Goal: Information Seeking & Learning: Check status

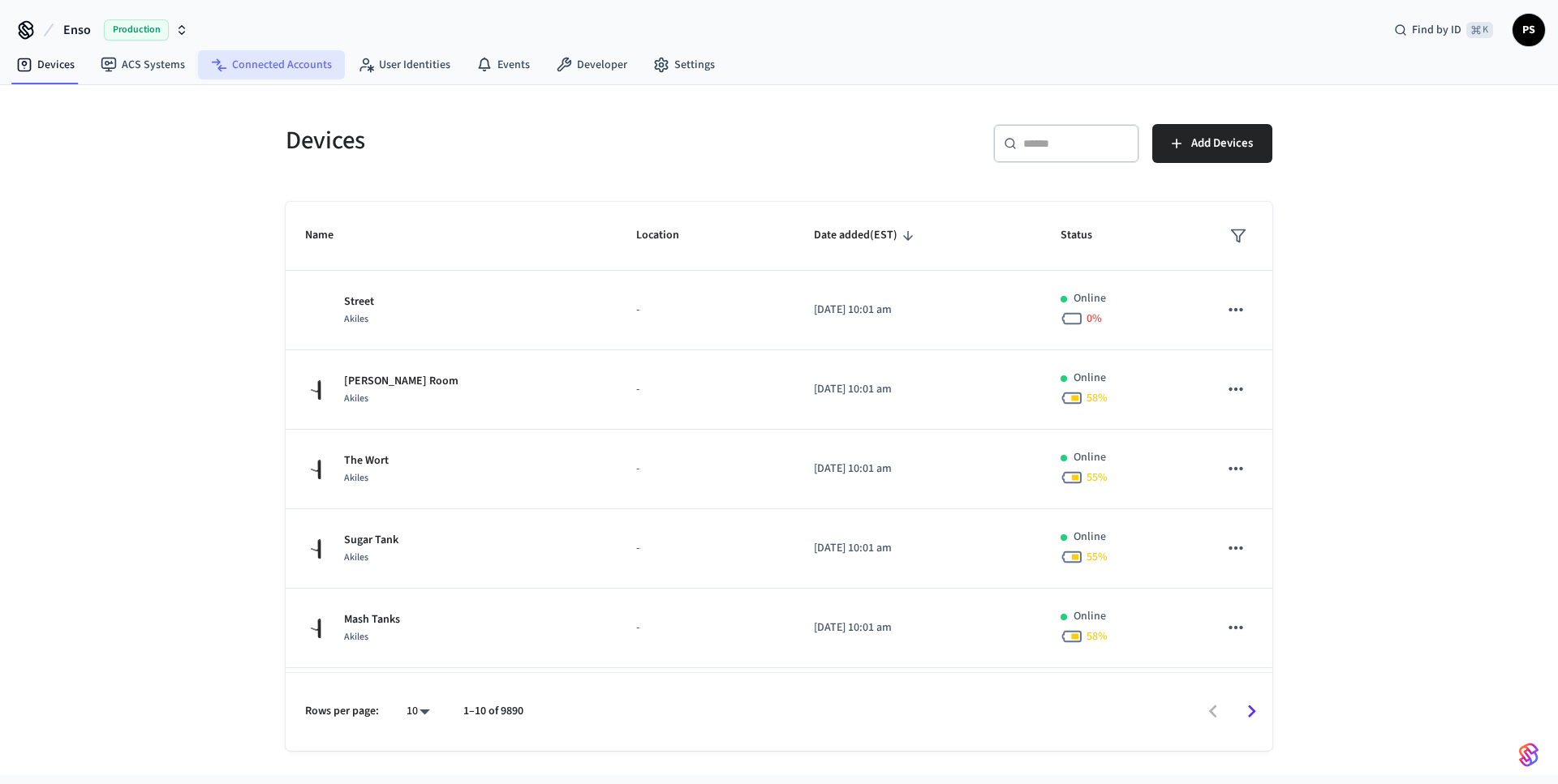
click at [295, 72] on link "Connected Accounts" at bounding box center [271, 64] width 147 height 29
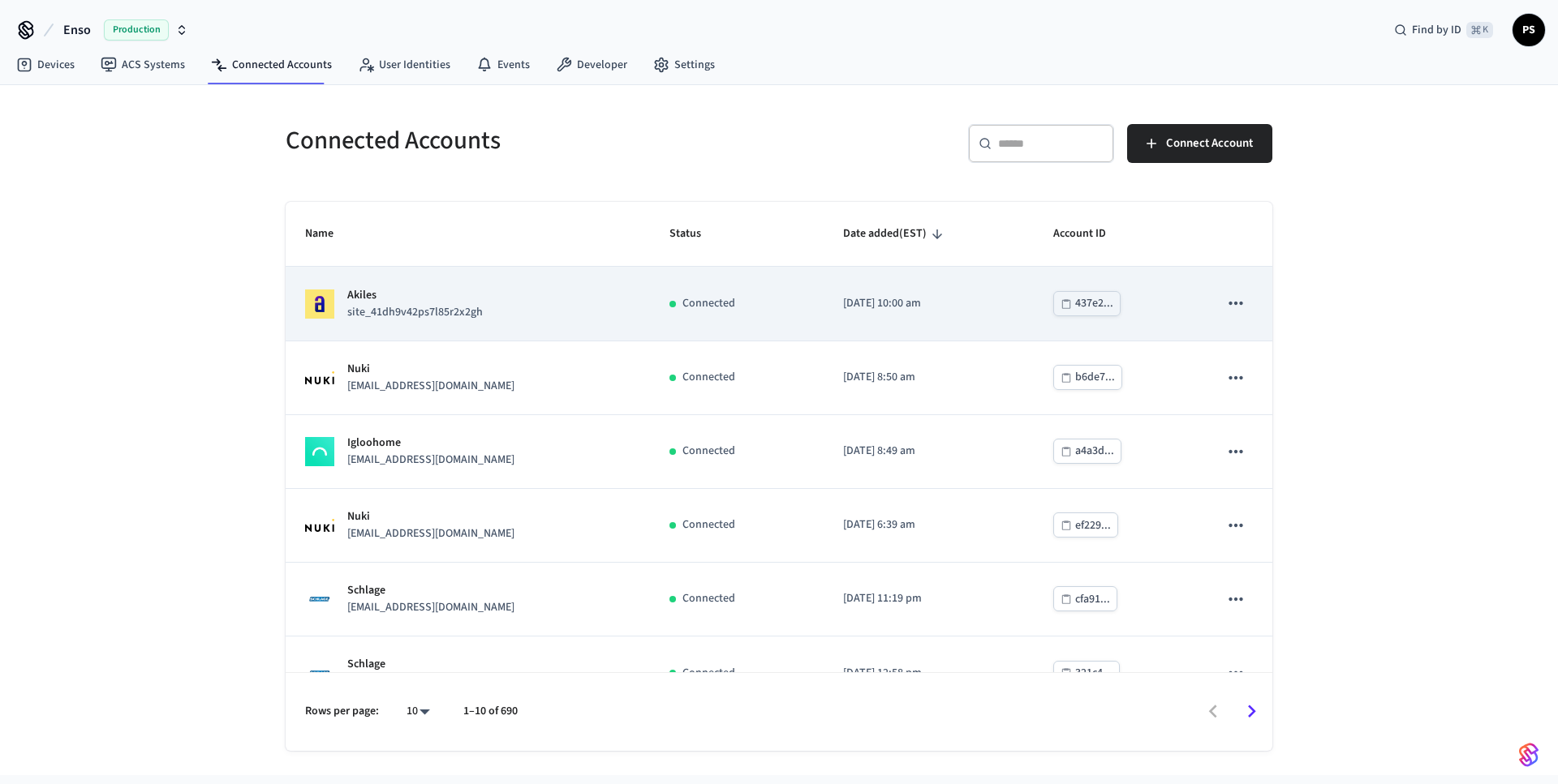
click at [443, 316] on p "site_41dh9v42ps7l85r2x2gh" at bounding box center [415, 312] width 136 height 17
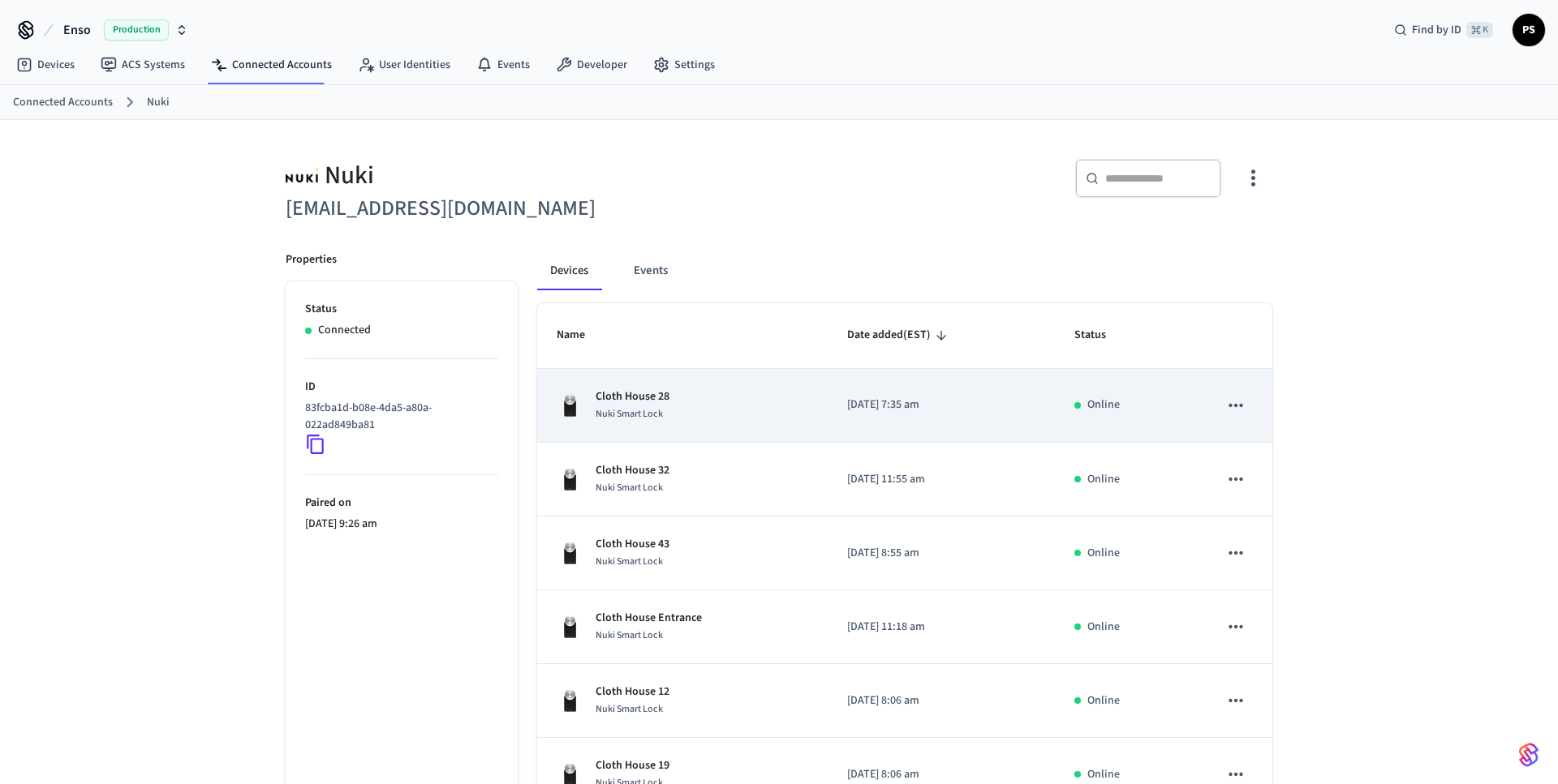
scroll to position [403, 0]
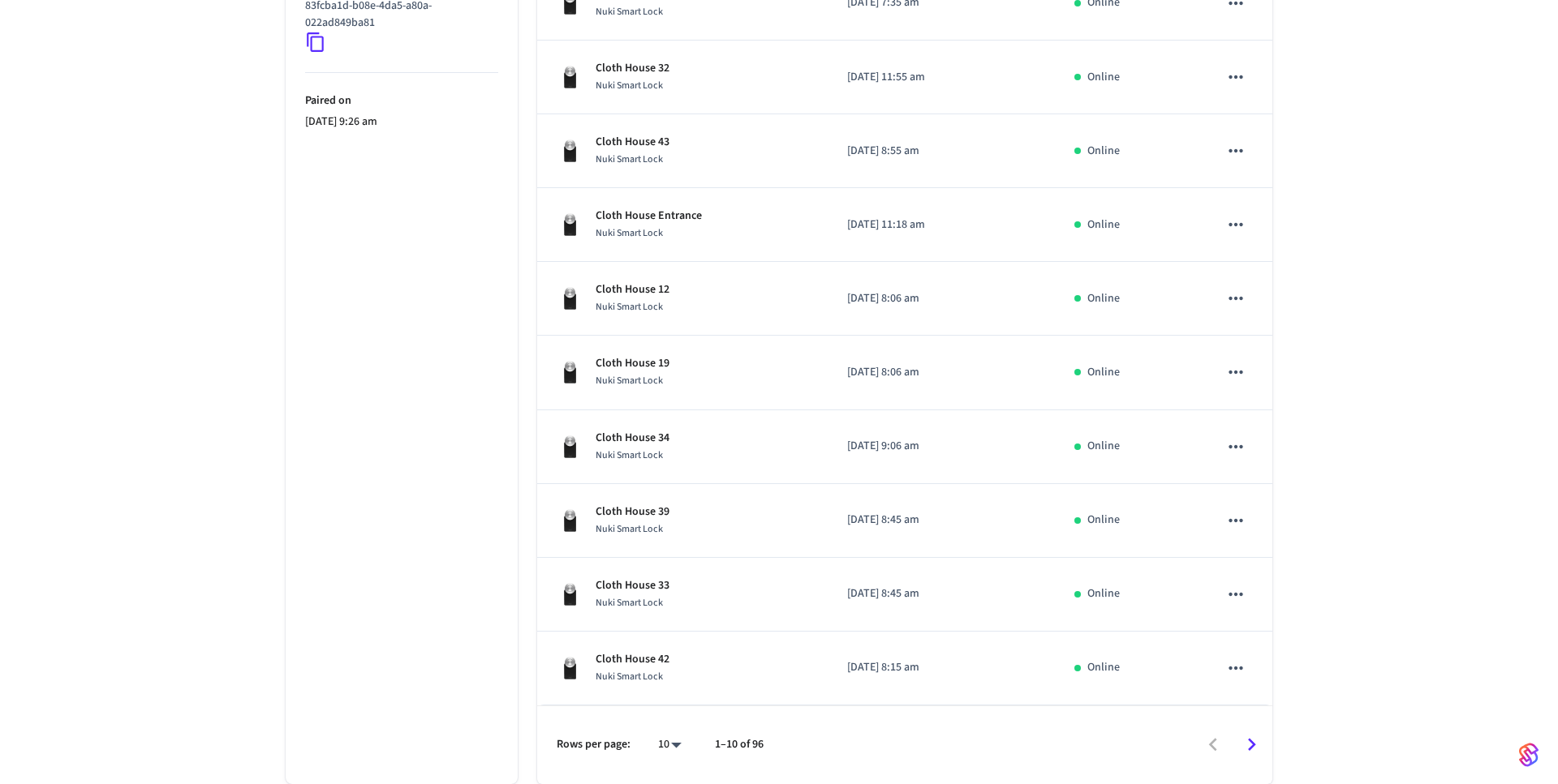
click at [1255, 750] on icon "Go to next page" at bounding box center [1251, 744] width 25 height 25
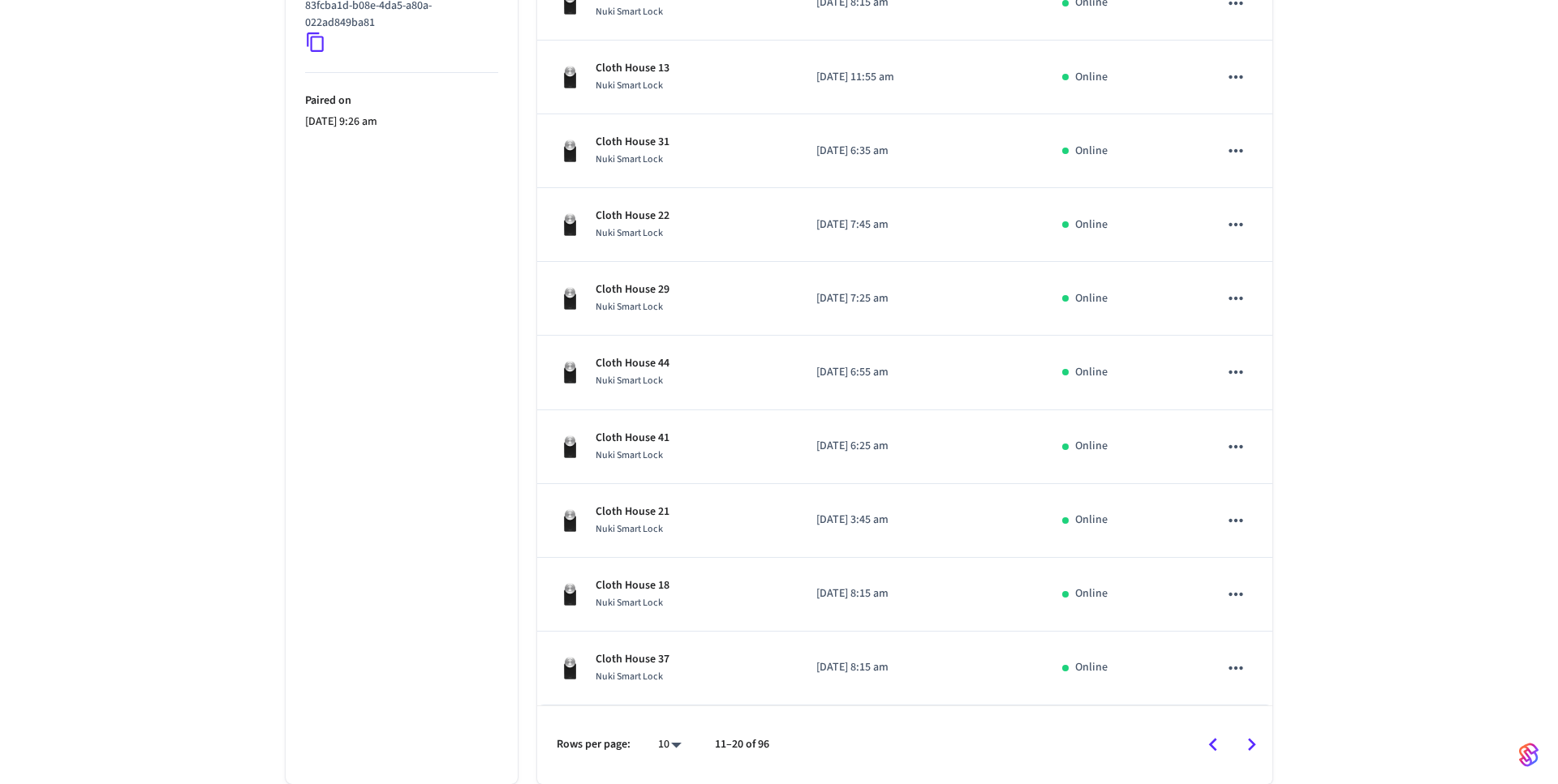
click at [1255, 750] on icon "Go to next page" at bounding box center [1251, 744] width 25 height 25
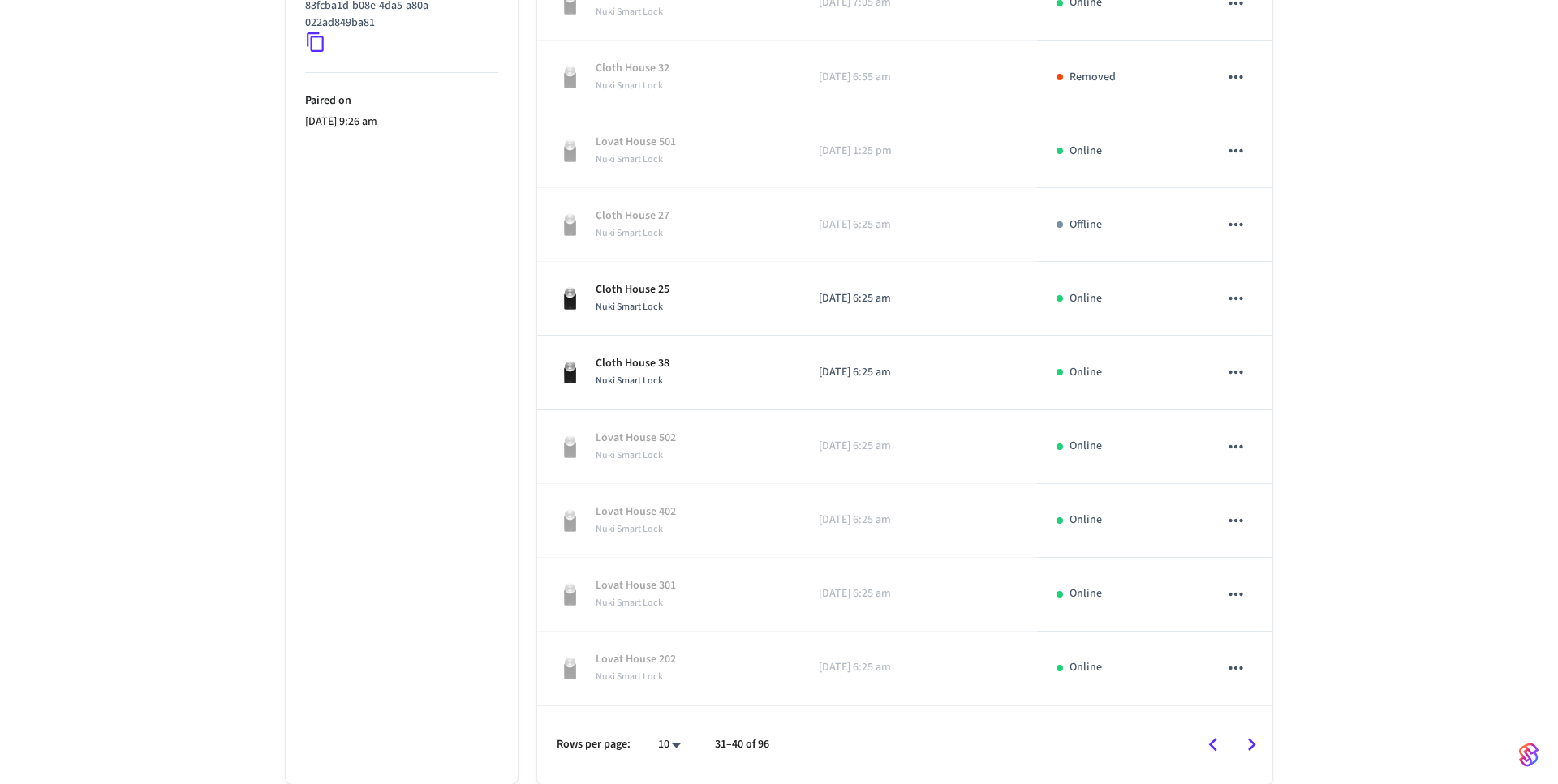
click at [1255, 750] on icon "Go to next page" at bounding box center [1251, 744] width 25 height 25
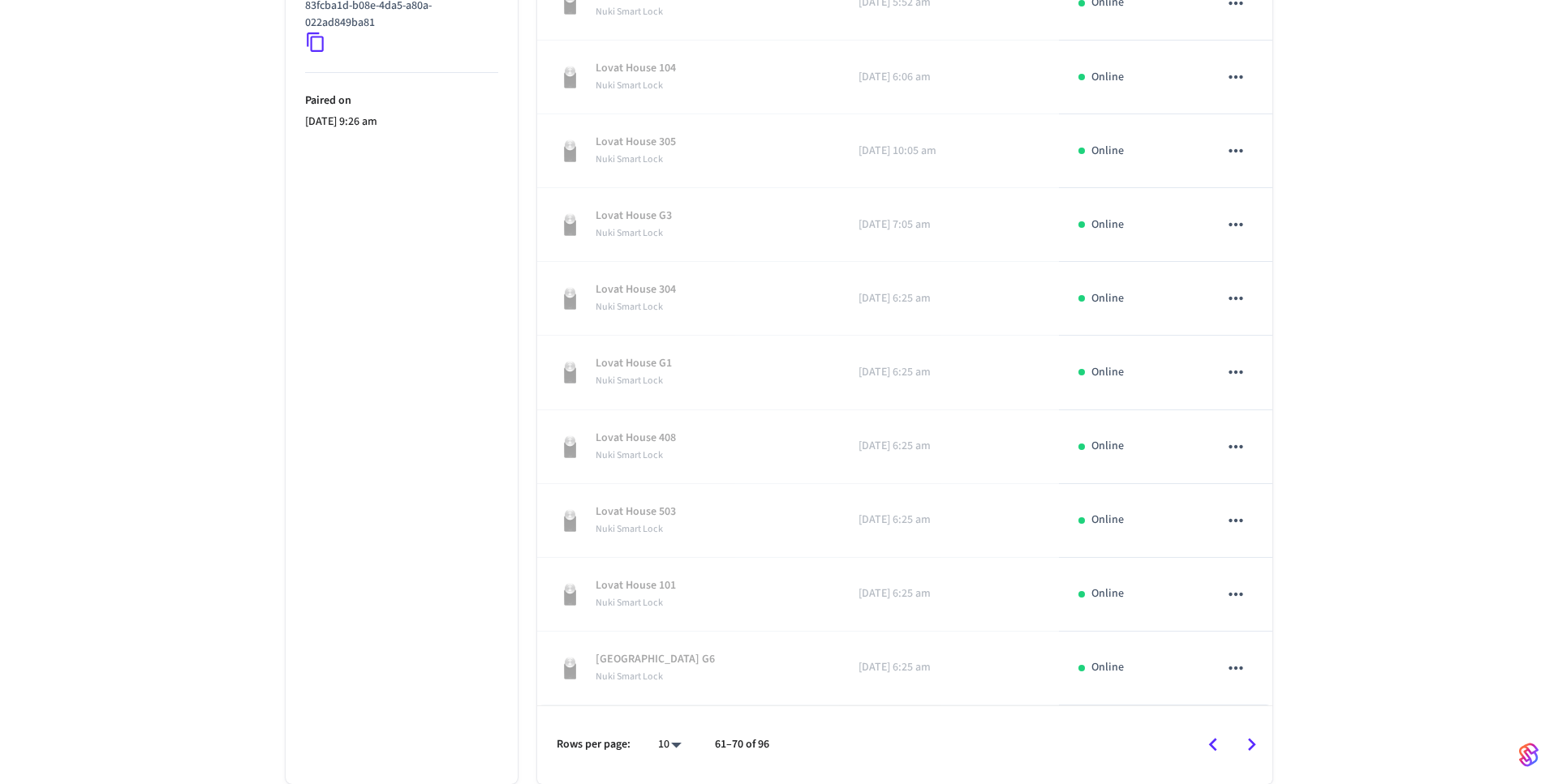
click at [1255, 750] on icon "Go to next page" at bounding box center [1251, 744] width 25 height 25
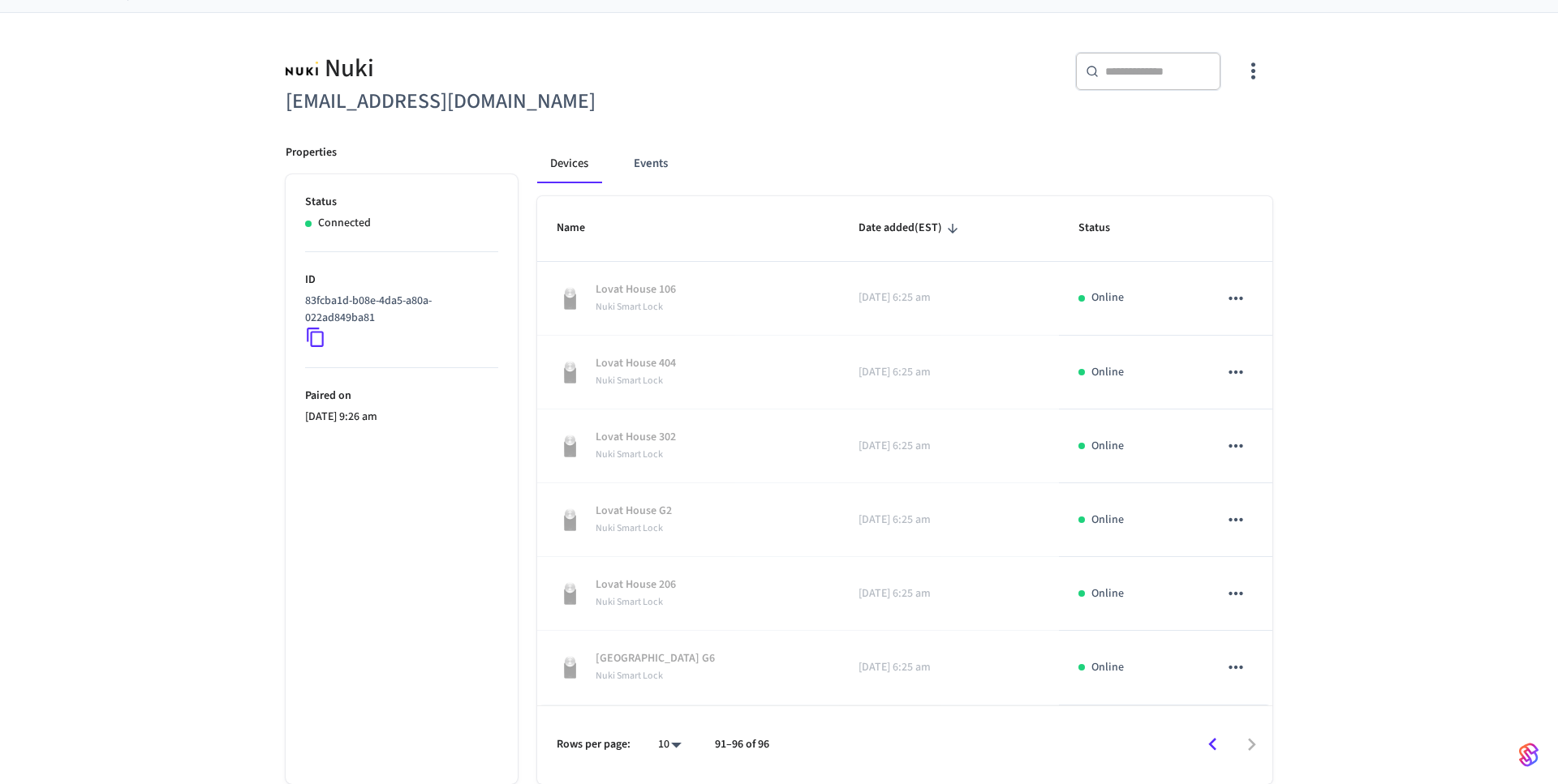
scroll to position [108, 0]
click at [1255, 750] on div at bounding box center [1028, 745] width 485 height 38
click at [1219, 740] on icon "Go to previous page" at bounding box center [1212, 744] width 25 height 25
click at [1219, 740] on button "sticky table" at bounding box center [1236, 741] width 34 height 34
click at [926, 161] on div at bounding box center [779, 392] width 1558 height 784
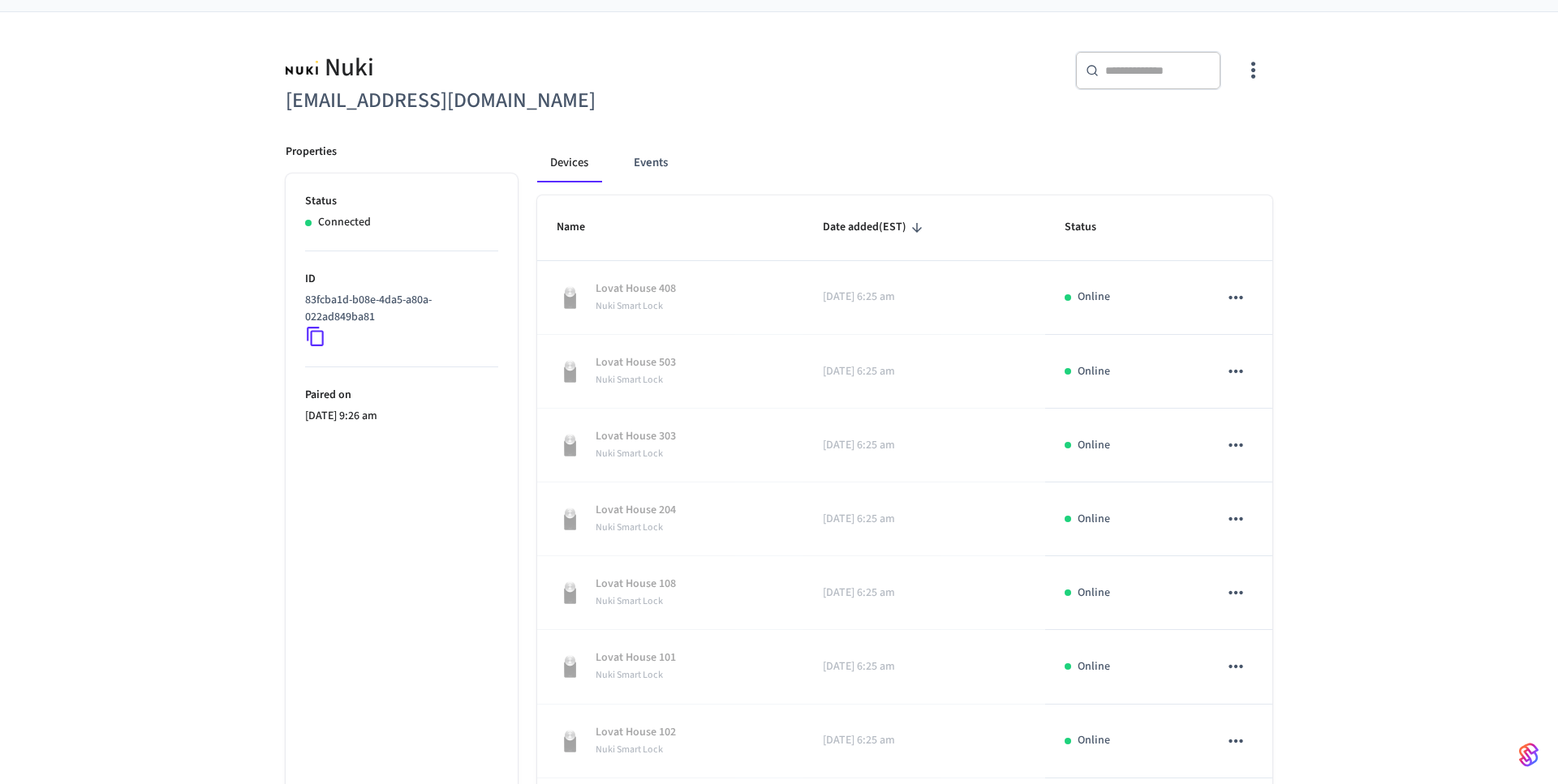
scroll to position [0, 0]
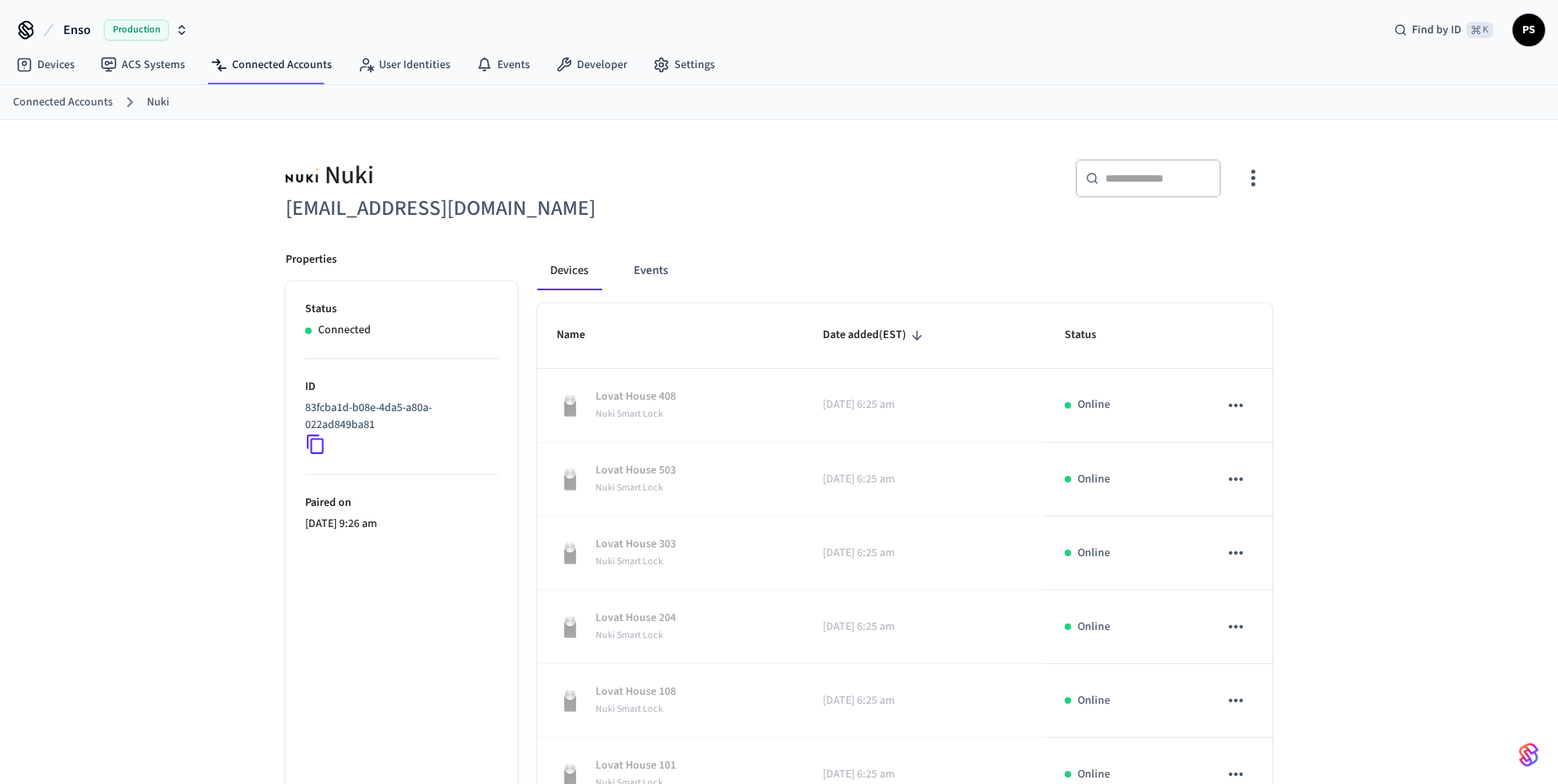
click at [101, 453] on div "Nuki sgago-reboredo@cityaparts.com ​ ​ Properties Status Connected ID 83fcba1d-…" at bounding box center [779, 653] width 1558 height 1067
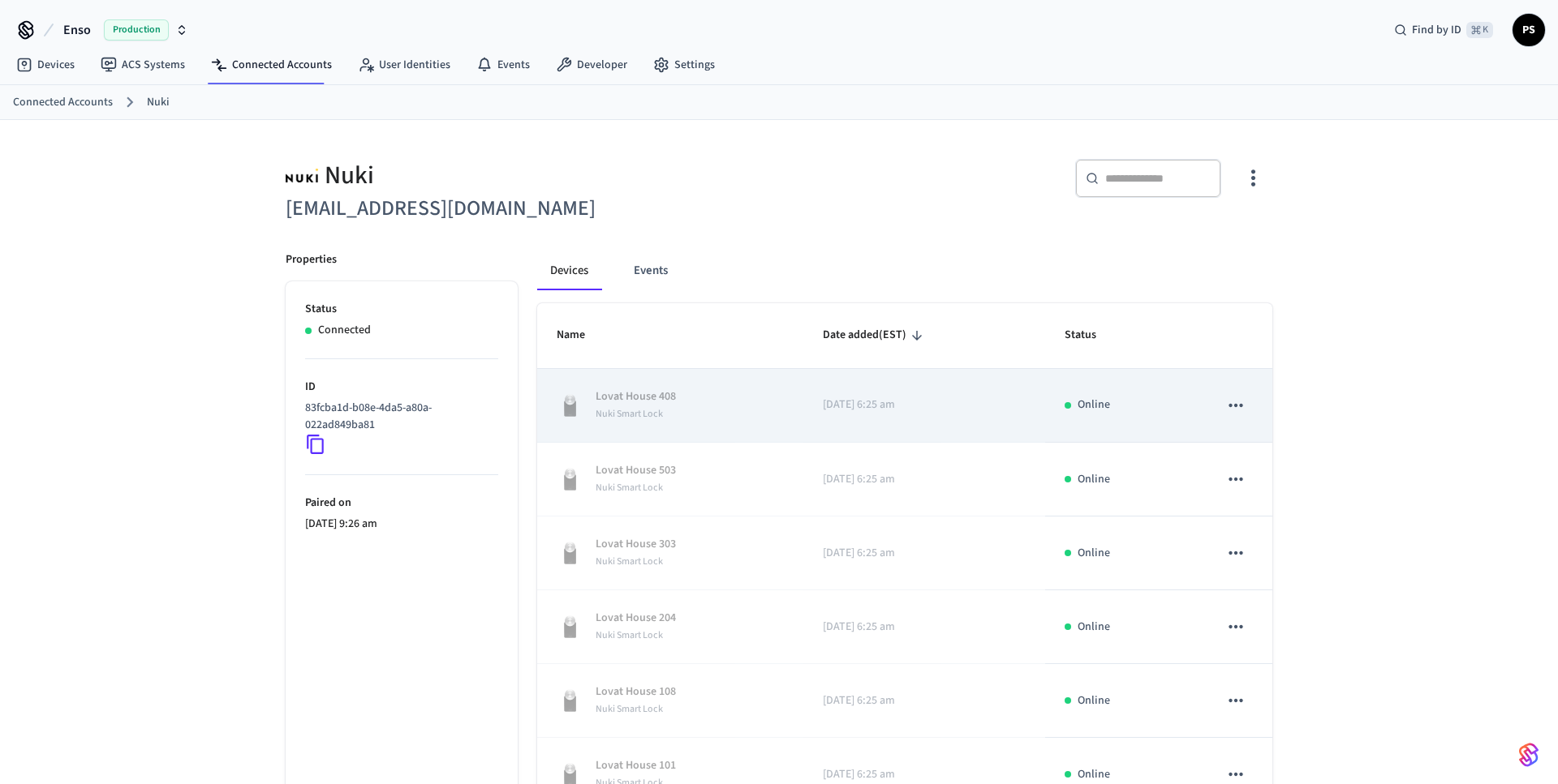
click at [684, 408] on div "Lovat House 408 Nuki Smart Lock" at bounding box center [671, 405] width 227 height 34
click at [759, 407] on div "Lovat House 408 Nuki Smart Lock" at bounding box center [671, 405] width 227 height 34
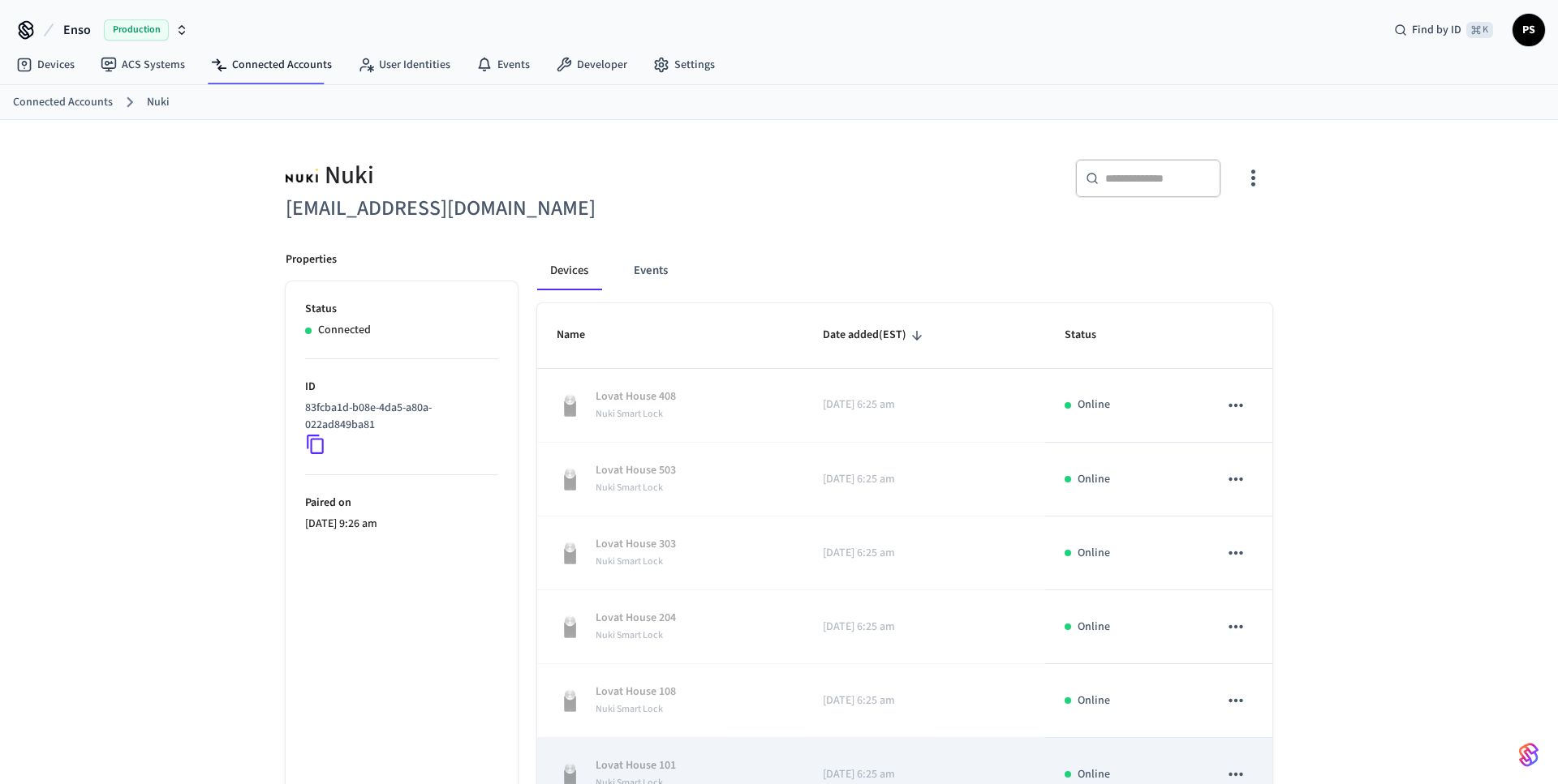
scroll to position [403, 0]
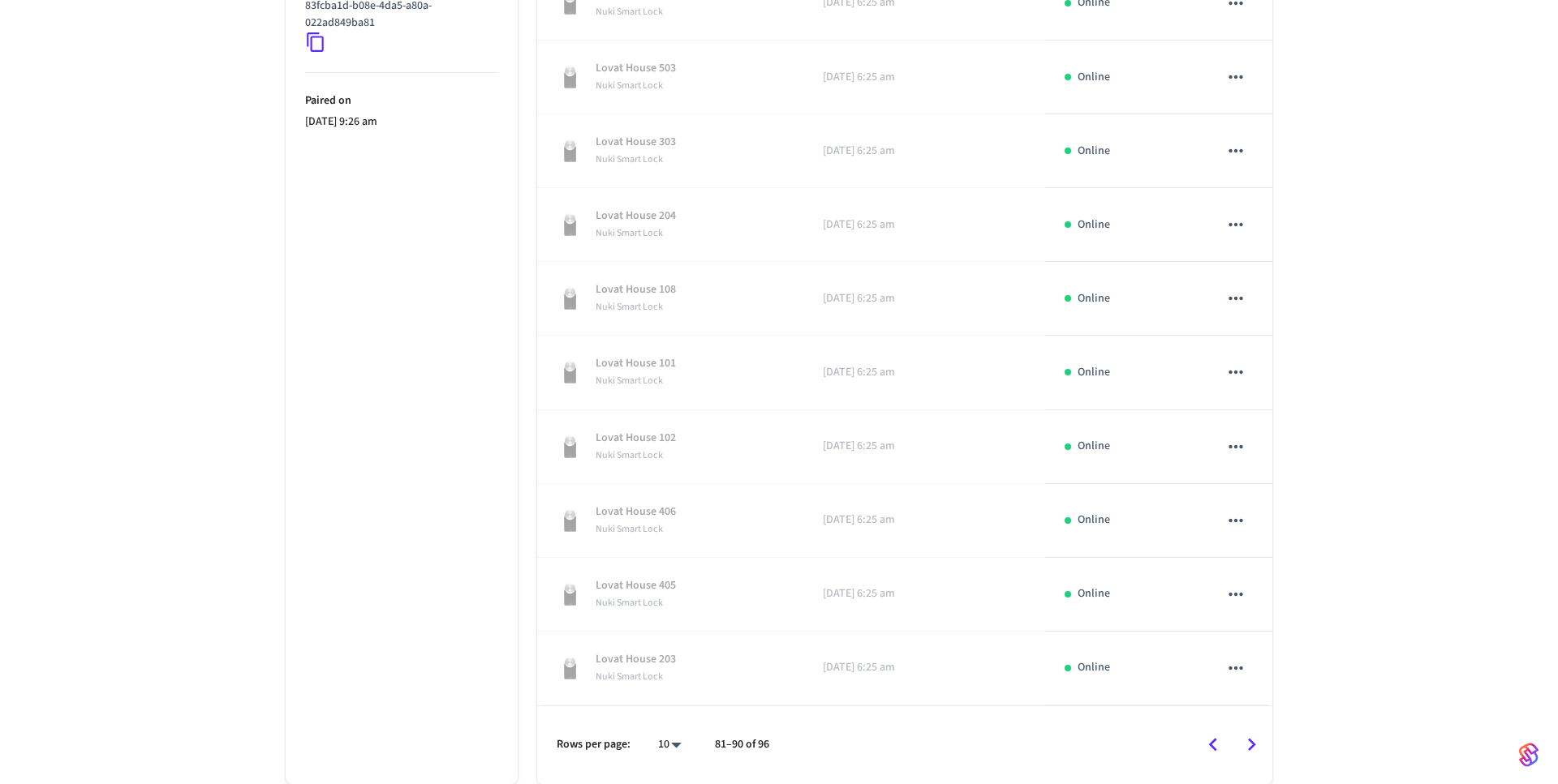
click at [1254, 744] on icon "Go to next page" at bounding box center [1252, 745] width 8 height 13
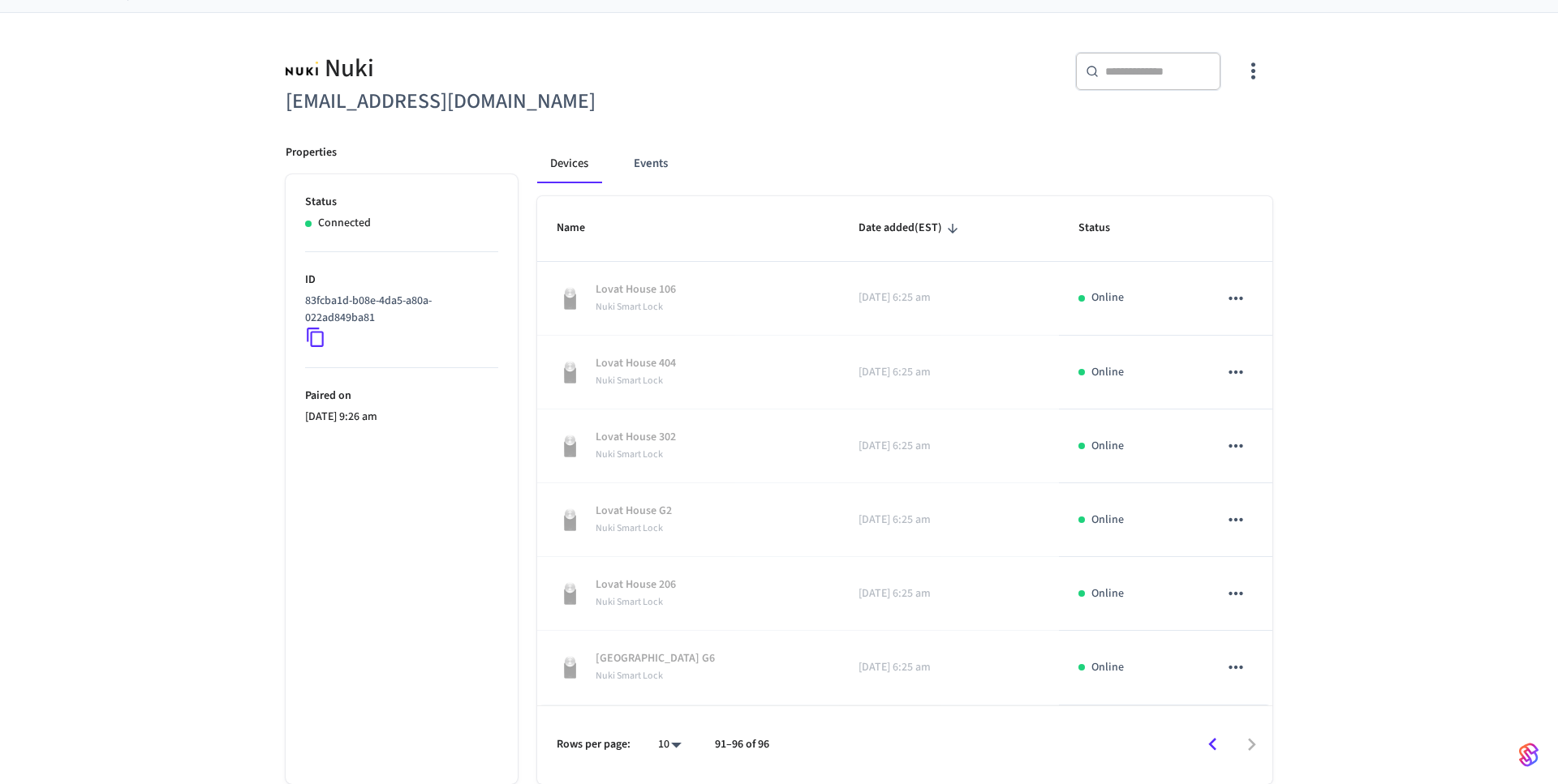
scroll to position [108, 0]
click at [1254, 744] on div at bounding box center [1028, 745] width 485 height 38
click at [1220, 740] on icon "Go to previous page" at bounding box center [1212, 744] width 25 height 25
click at [1220, 740] on button "sticky table" at bounding box center [1236, 741] width 34 height 34
click at [1220, 740] on div "Activate device management Copy ID" at bounding box center [1324, 714] width 210 height 113
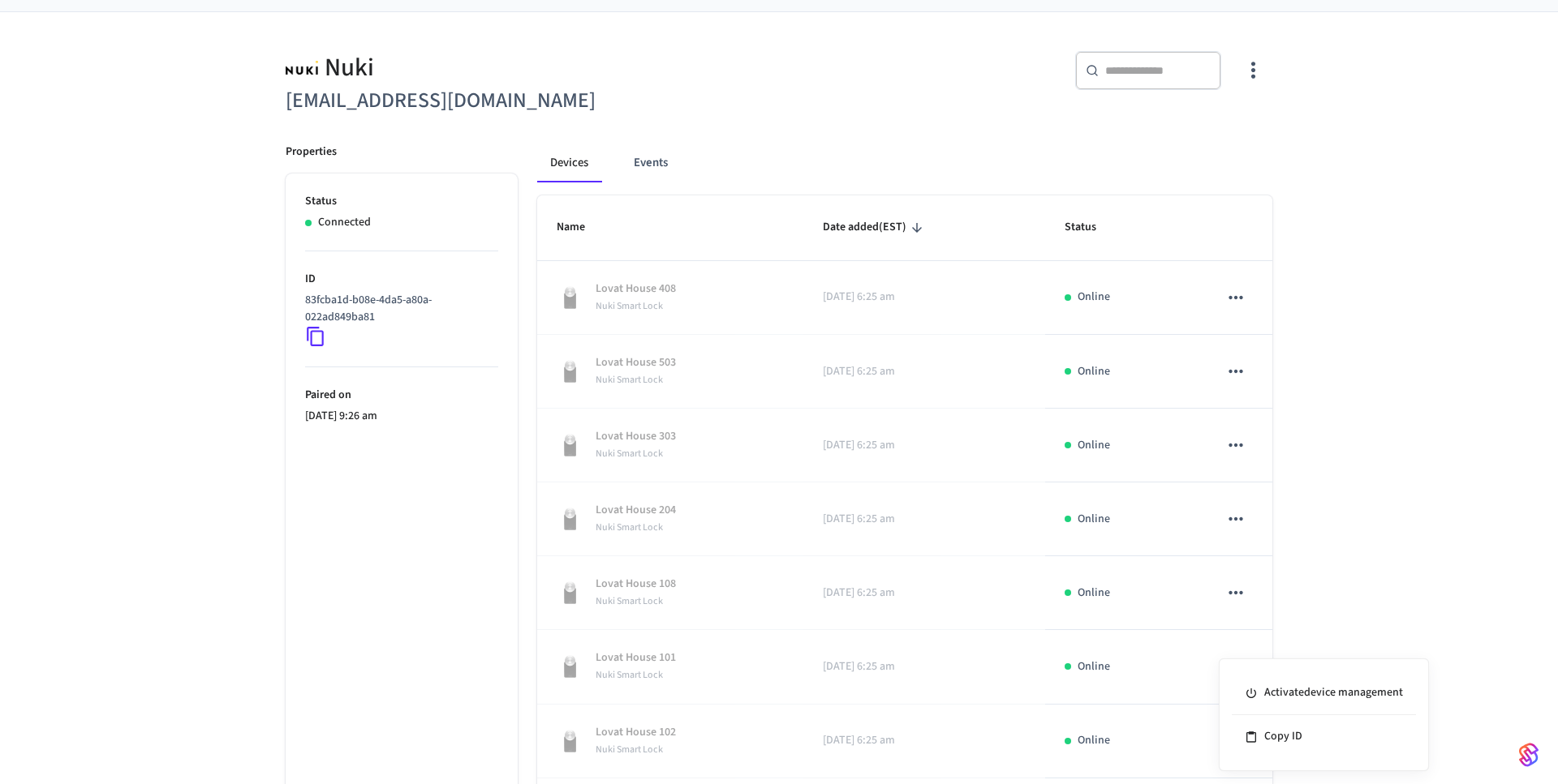
click at [1369, 610] on div at bounding box center [779, 392] width 1558 height 784
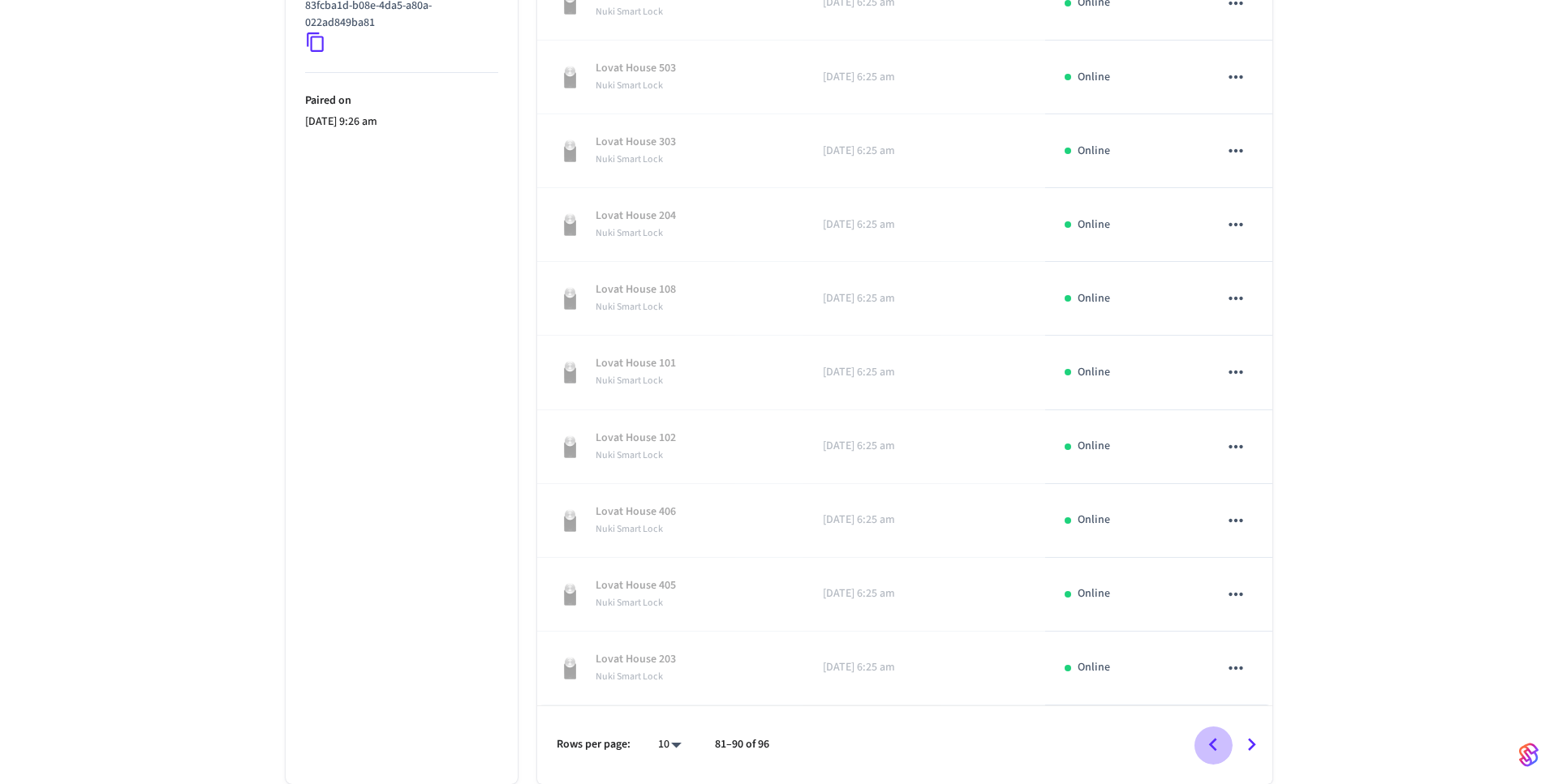
click at [1217, 740] on icon "Go to previous page" at bounding box center [1212, 744] width 25 height 25
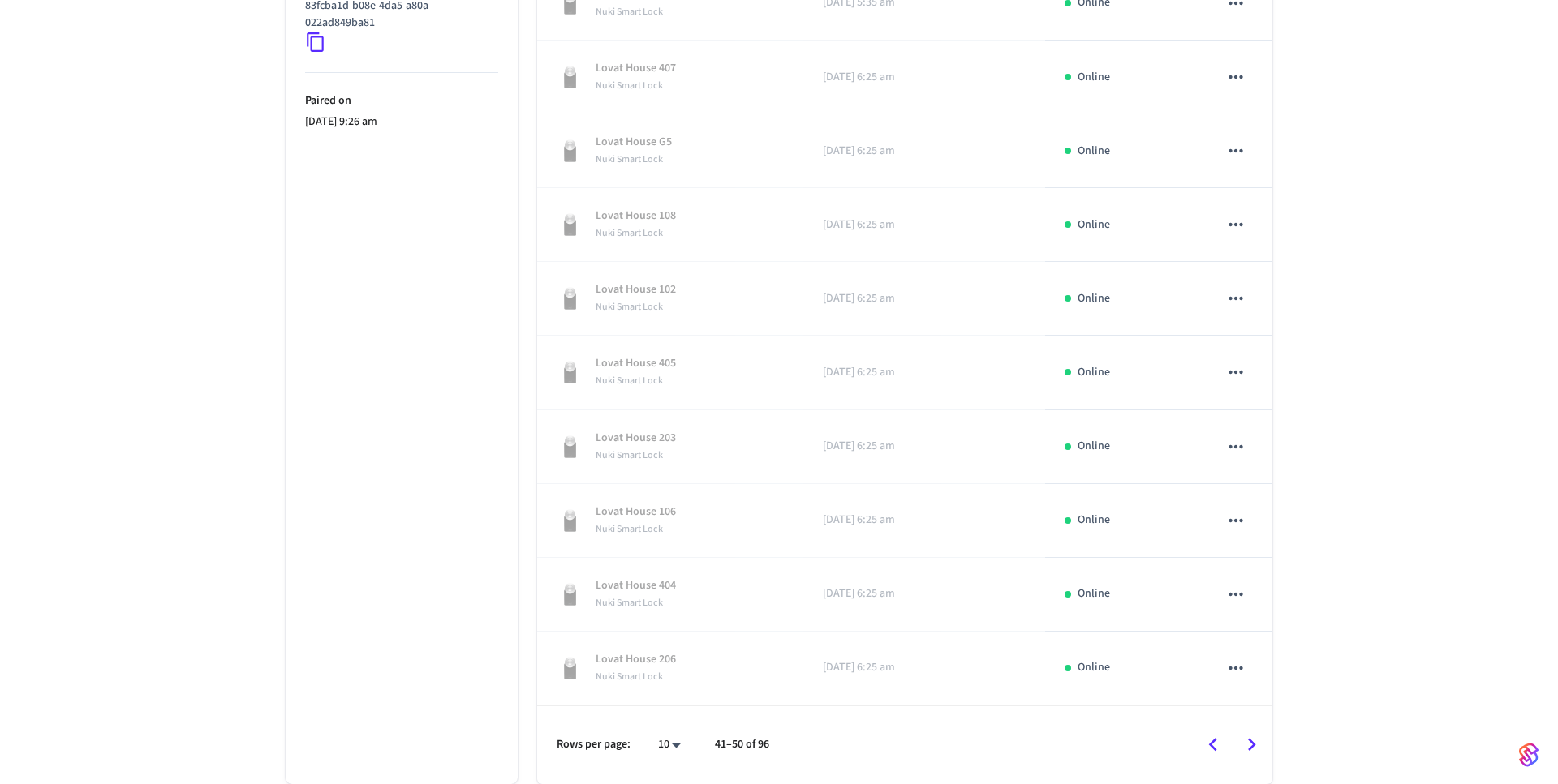
click at [1217, 740] on icon "Go to previous page" at bounding box center [1212, 744] width 25 height 25
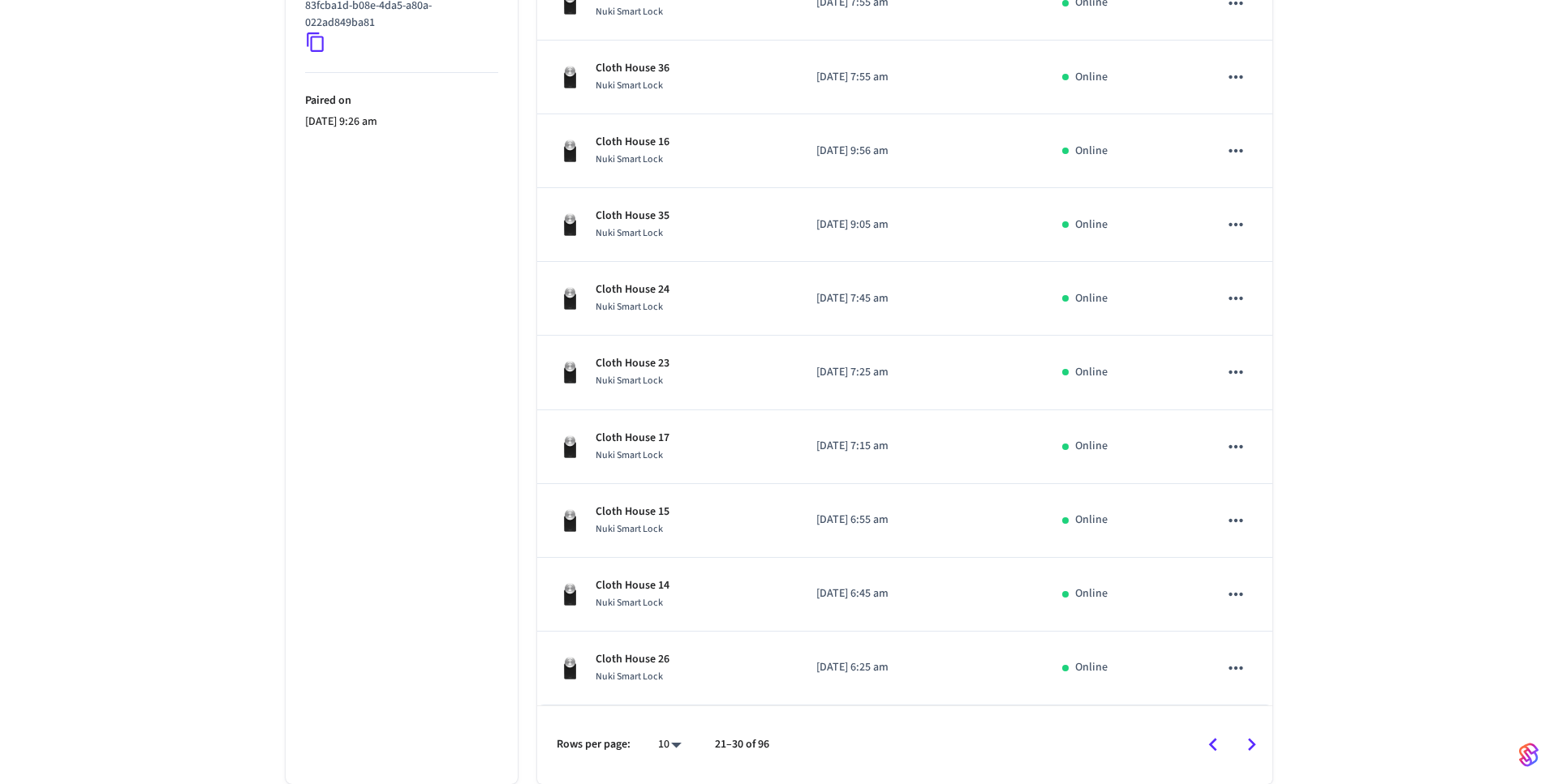
click at [1217, 740] on icon "Go to previous page" at bounding box center [1212, 744] width 25 height 25
click at [1217, 740] on div at bounding box center [1028, 745] width 485 height 38
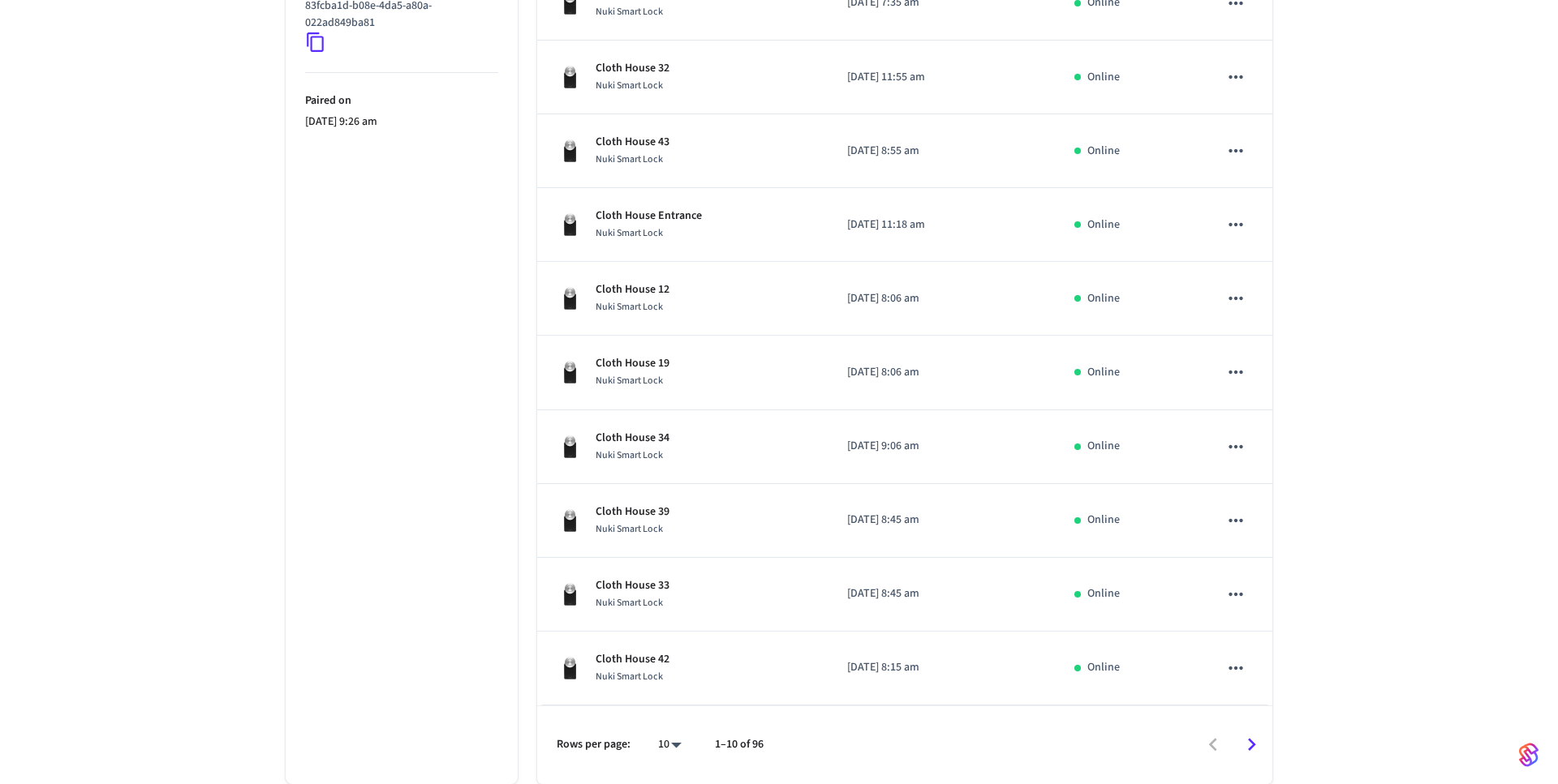
click at [1217, 740] on div at bounding box center [1025, 745] width 491 height 38
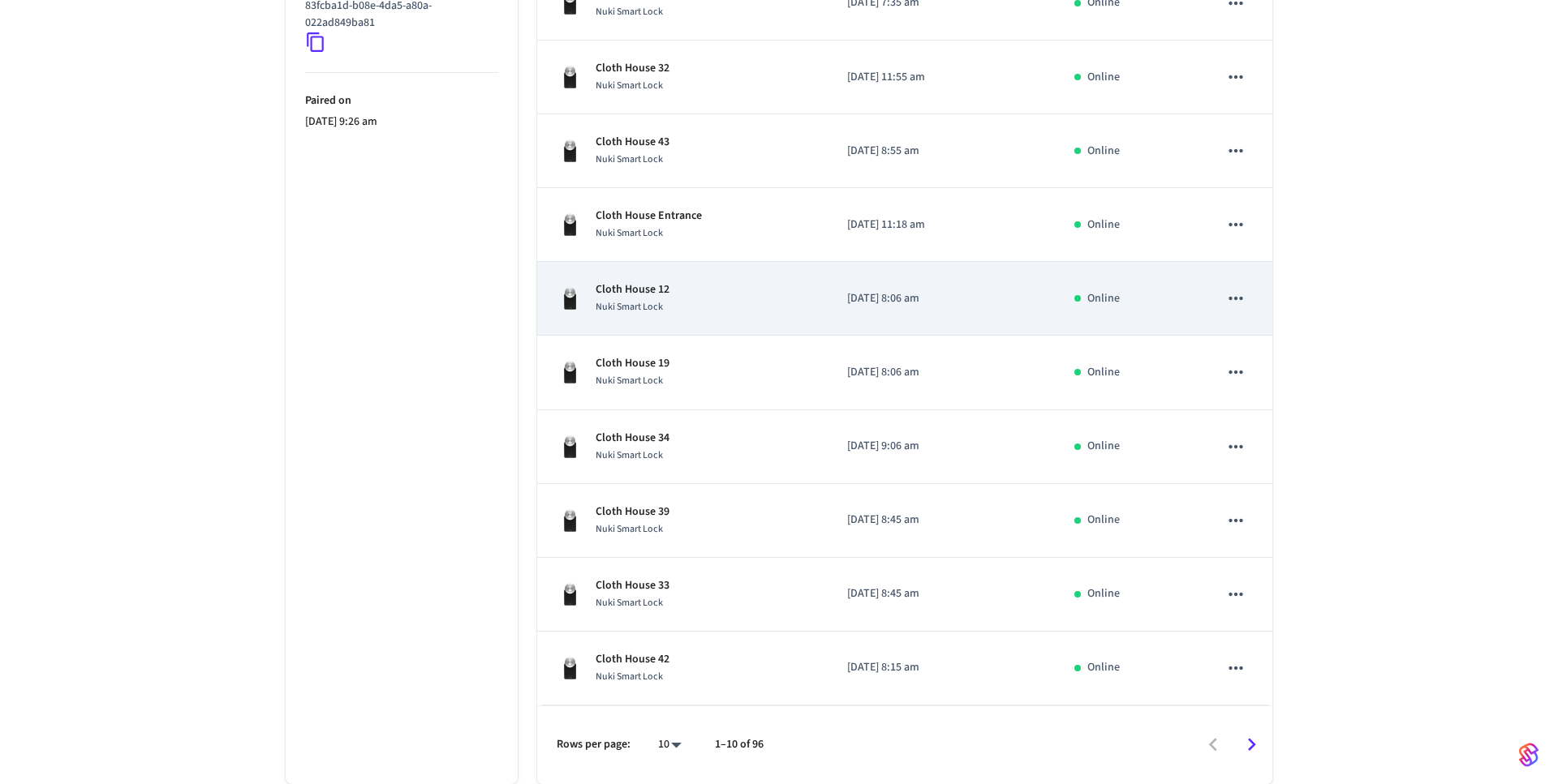
click at [667, 318] on td "Cloth House 12 Nuki Smart Lock" at bounding box center [682, 299] width 290 height 74
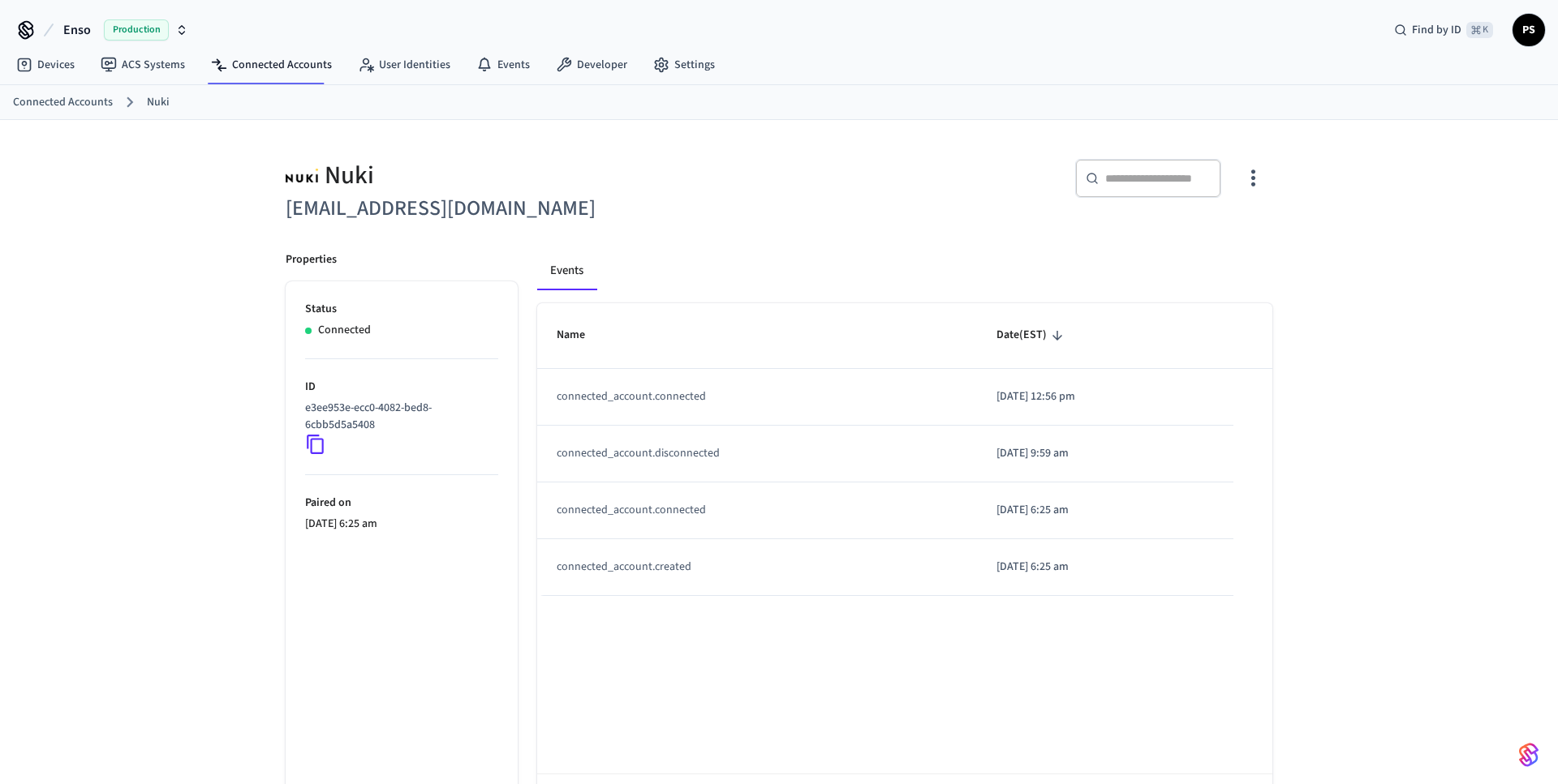
scroll to position [68, 0]
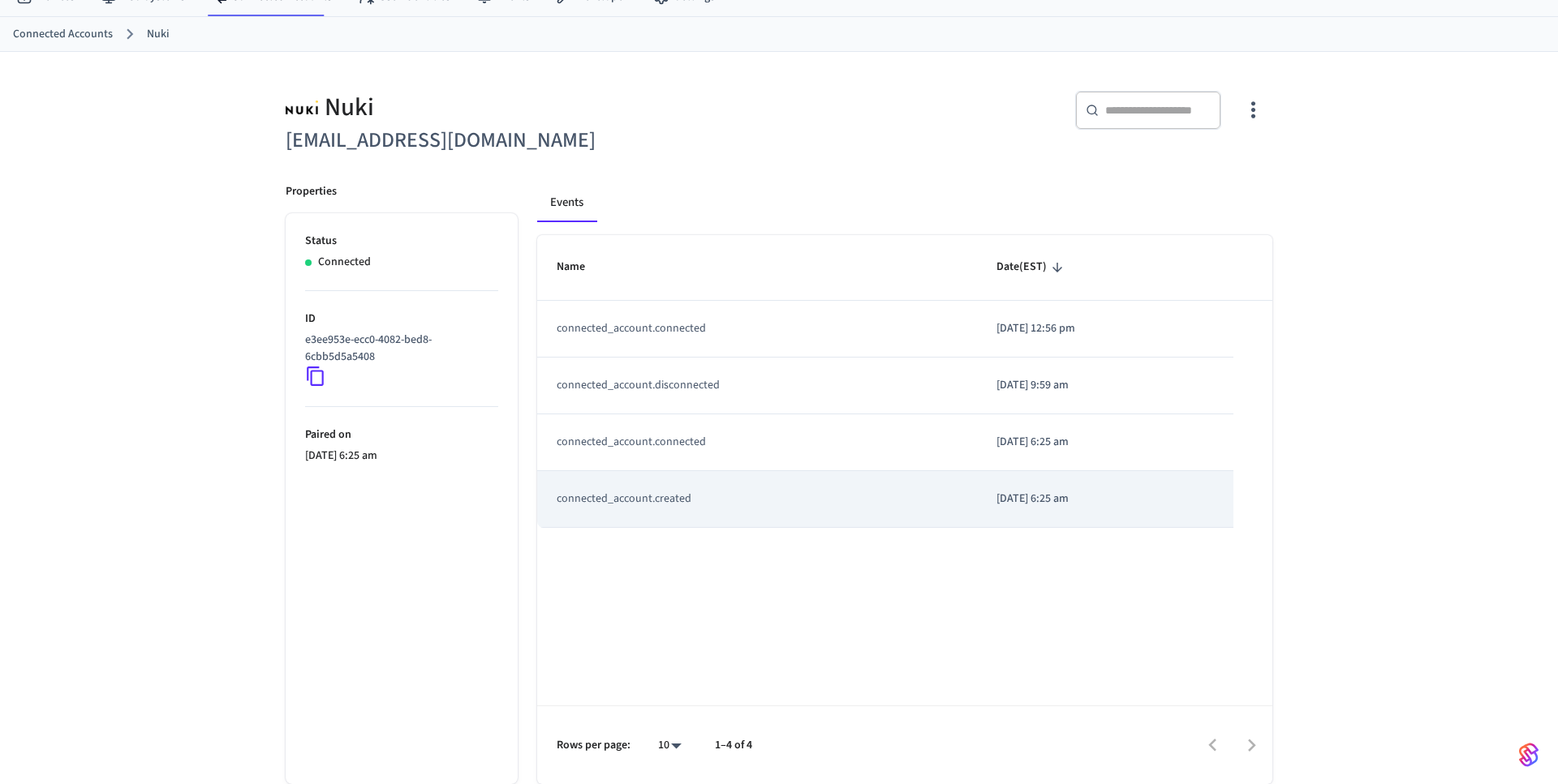
click at [724, 496] on td "connected_account.created" at bounding box center [757, 499] width 440 height 57
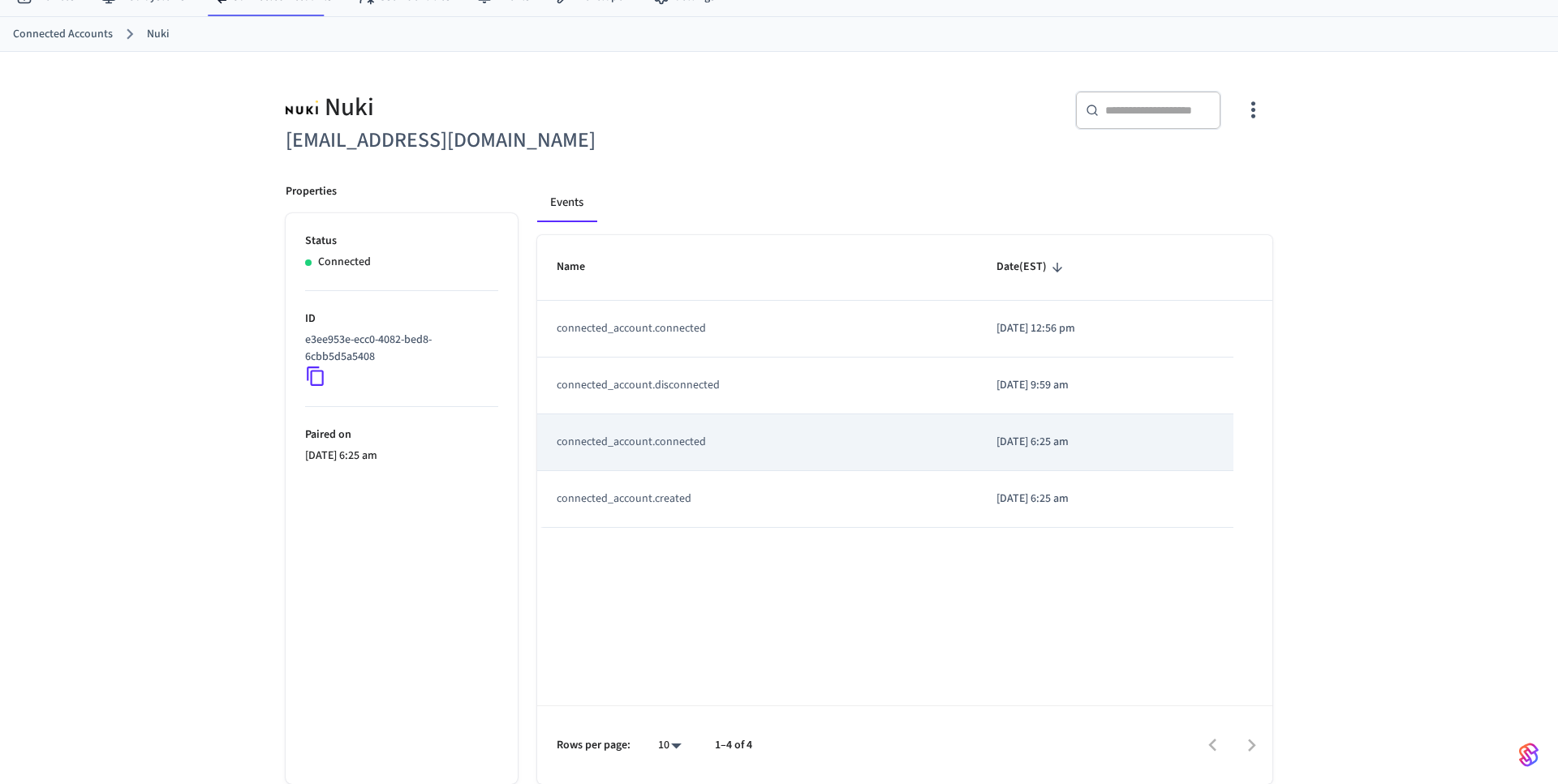
click at [719, 460] on td "connected_account.connected" at bounding box center [757, 442] width 440 height 57
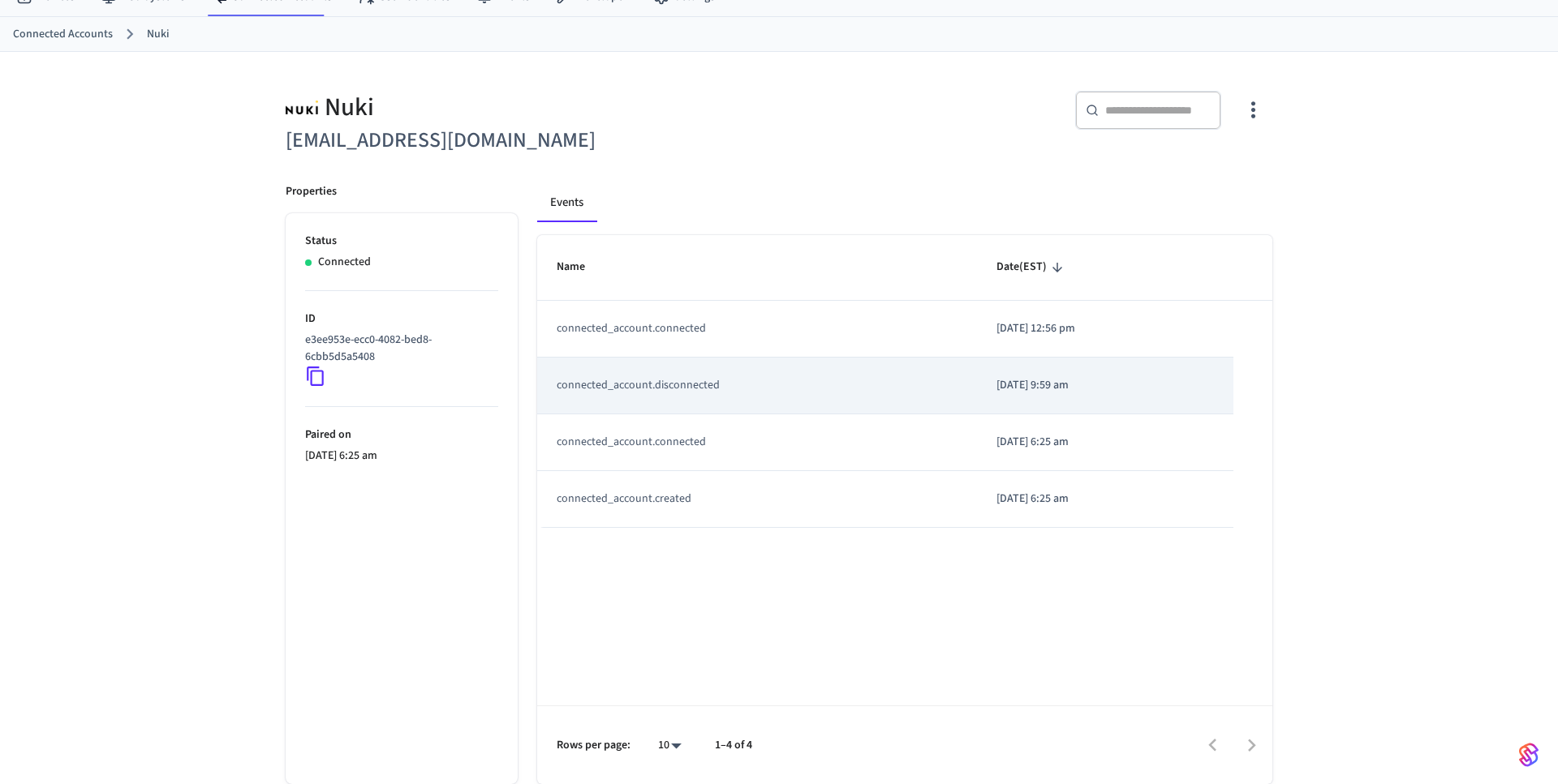
click at [719, 368] on td "connected_account.disconnected" at bounding box center [757, 386] width 440 height 57
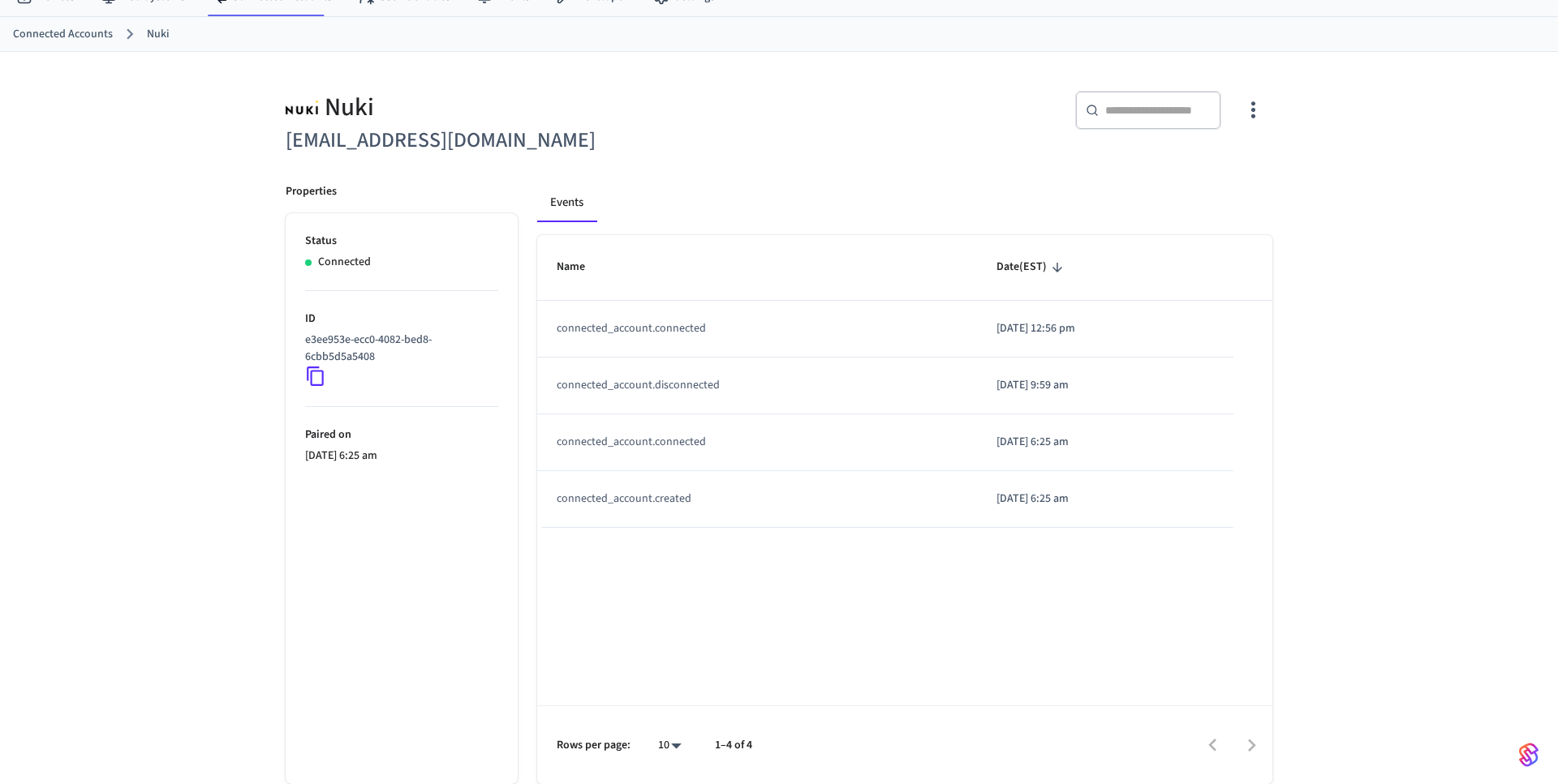
scroll to position [0, 0]
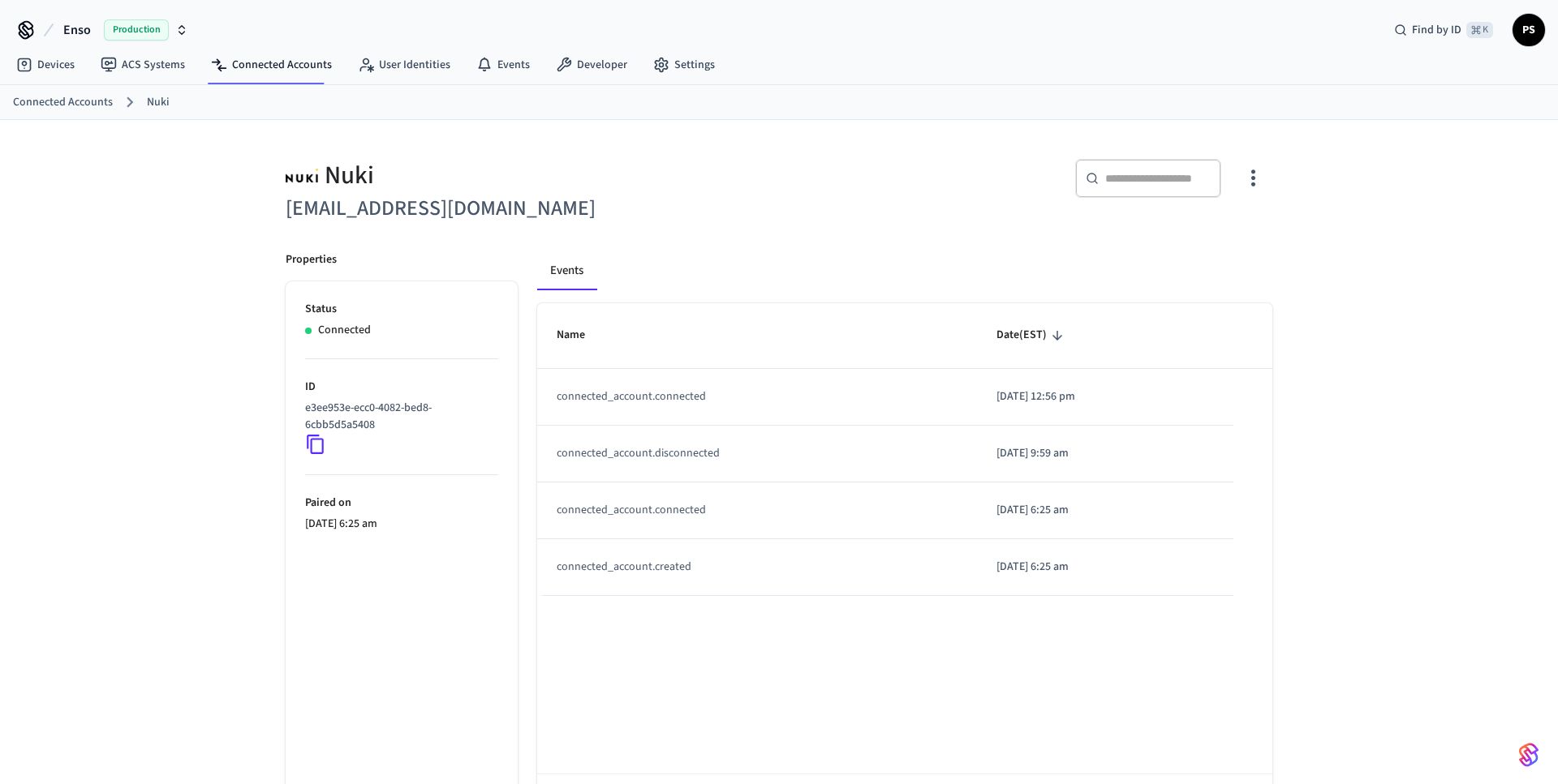
click at [1105, 201] on div "​ ​" at bounding box center [1148, 182] width 147 height 46
click at [1105, 190] on div "​ ​" at bounding box center [1148, 178] width 147 height 39
paste input "**********"
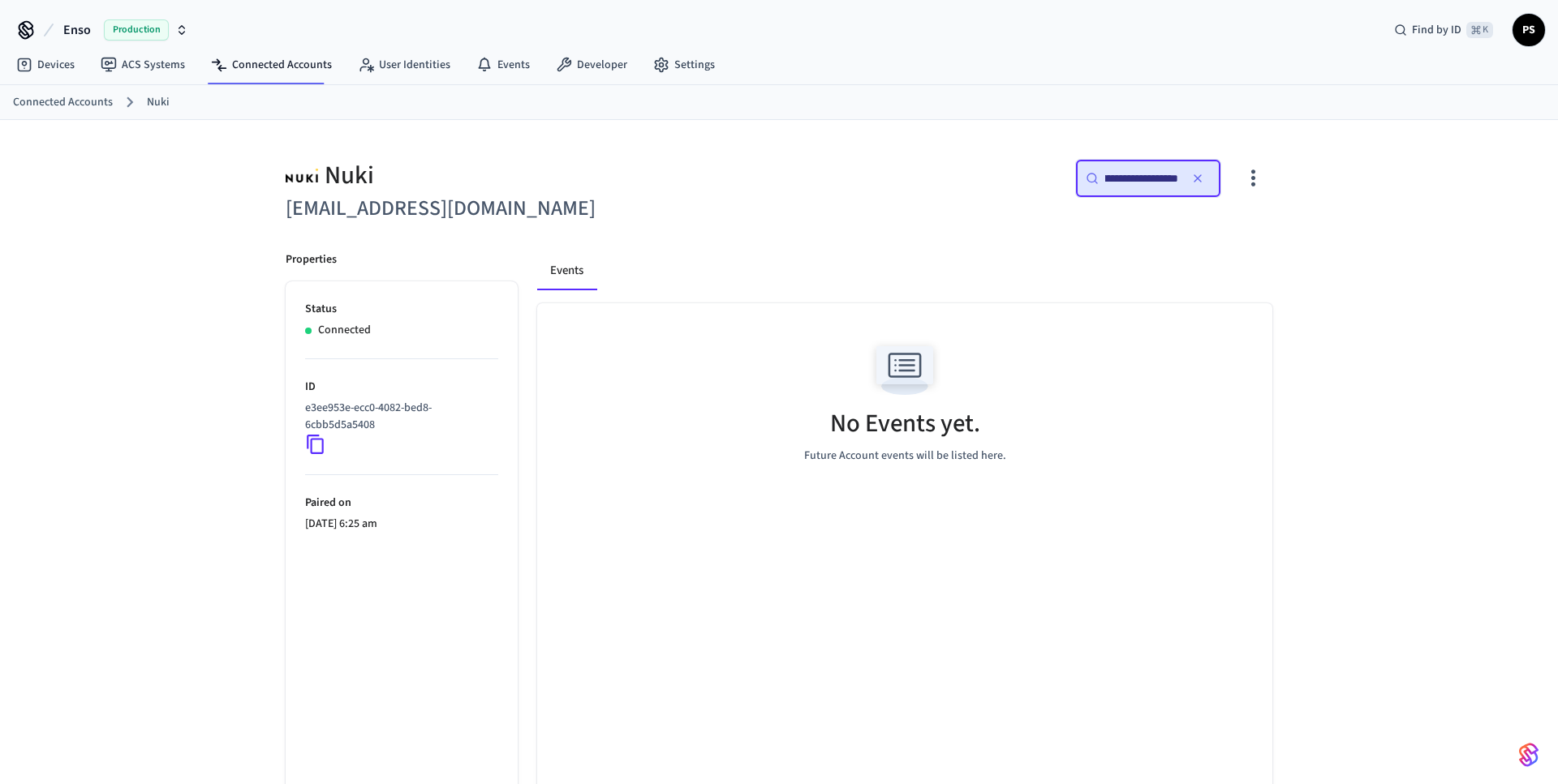
type input "**********"
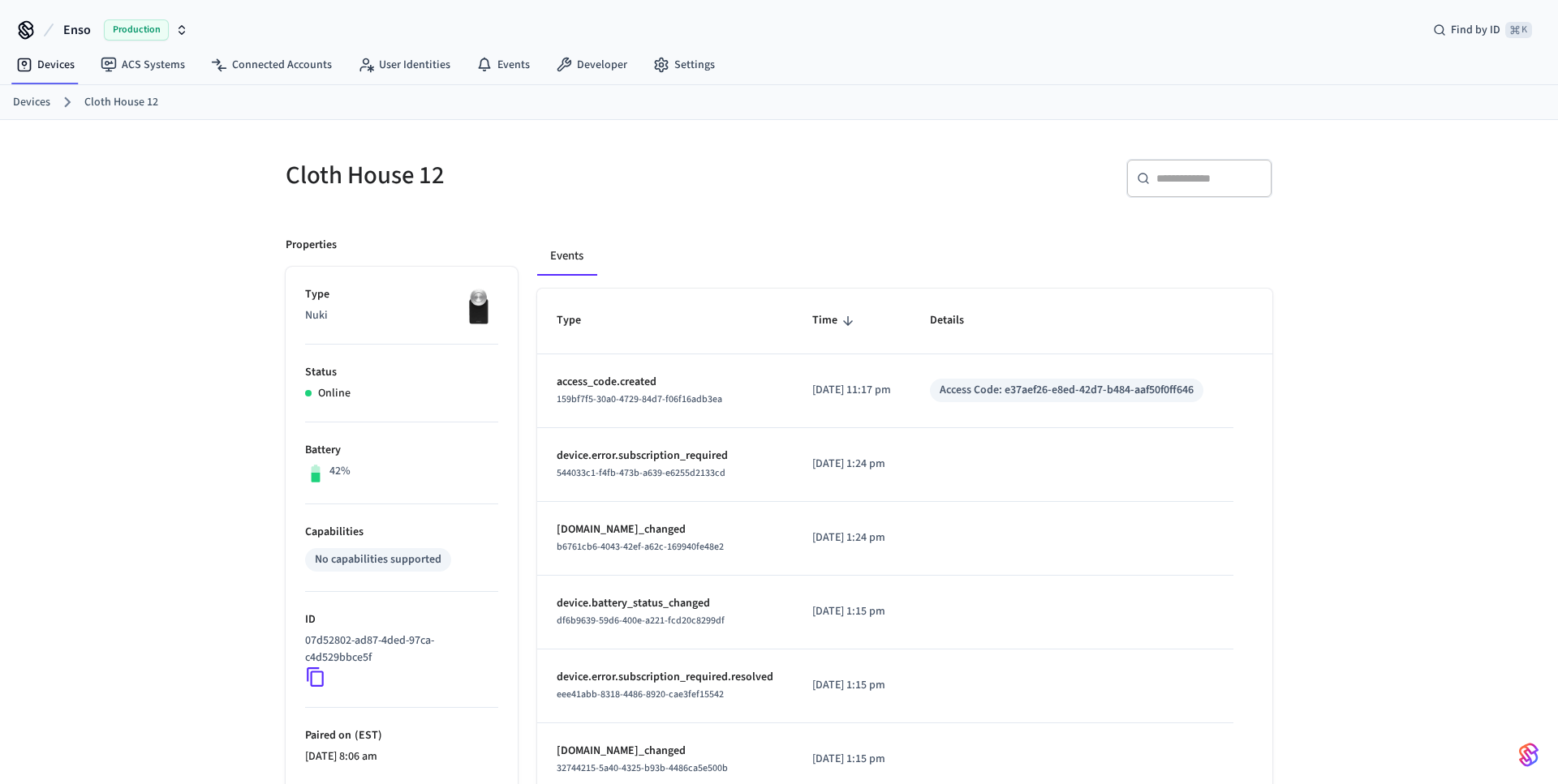
click at [1216, 176] on input "text" at bounding box center [1209, 178] width 106 height 16
paste input "**********"
type input "**********"
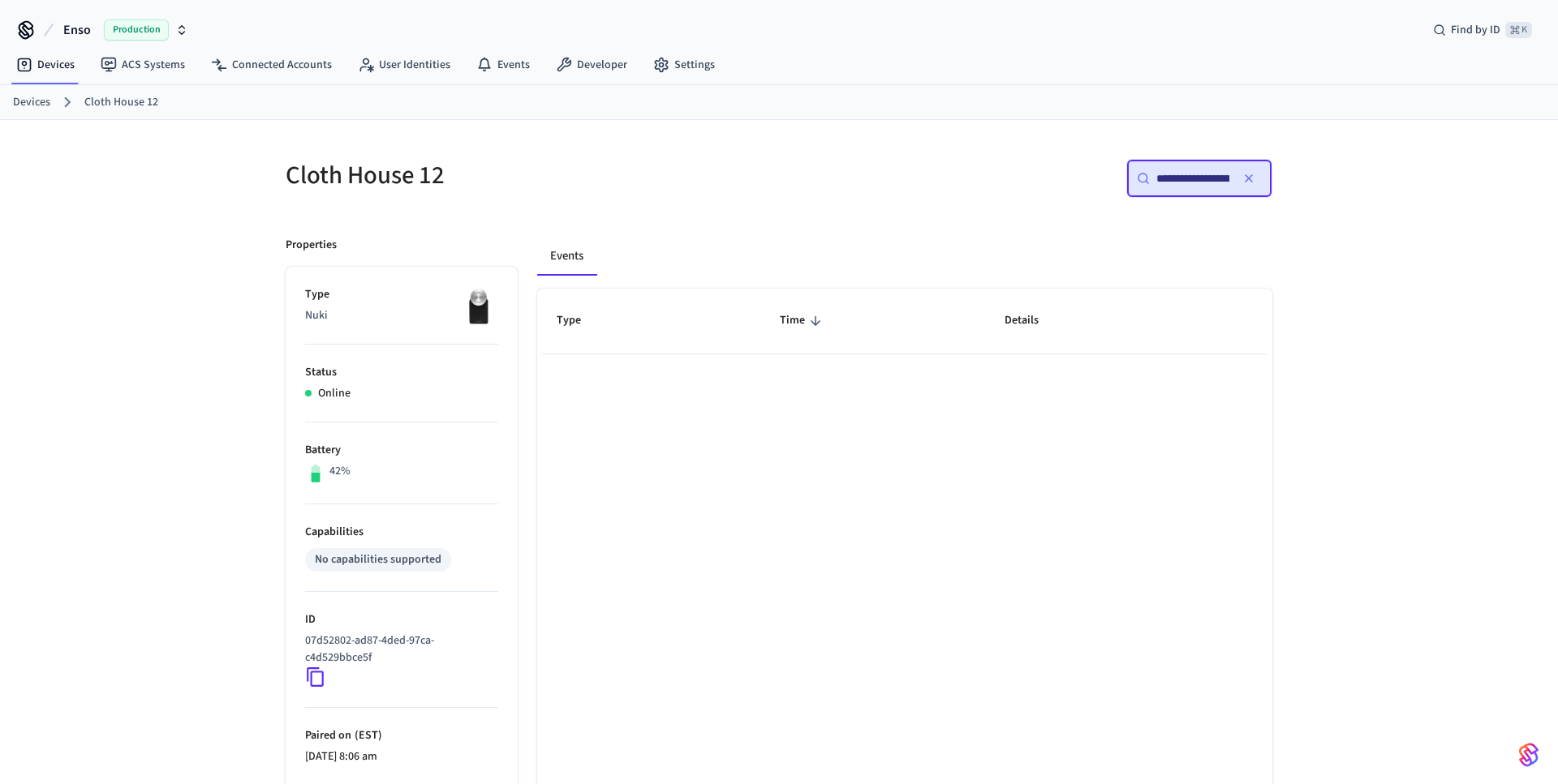
scroll to position [0, 121]
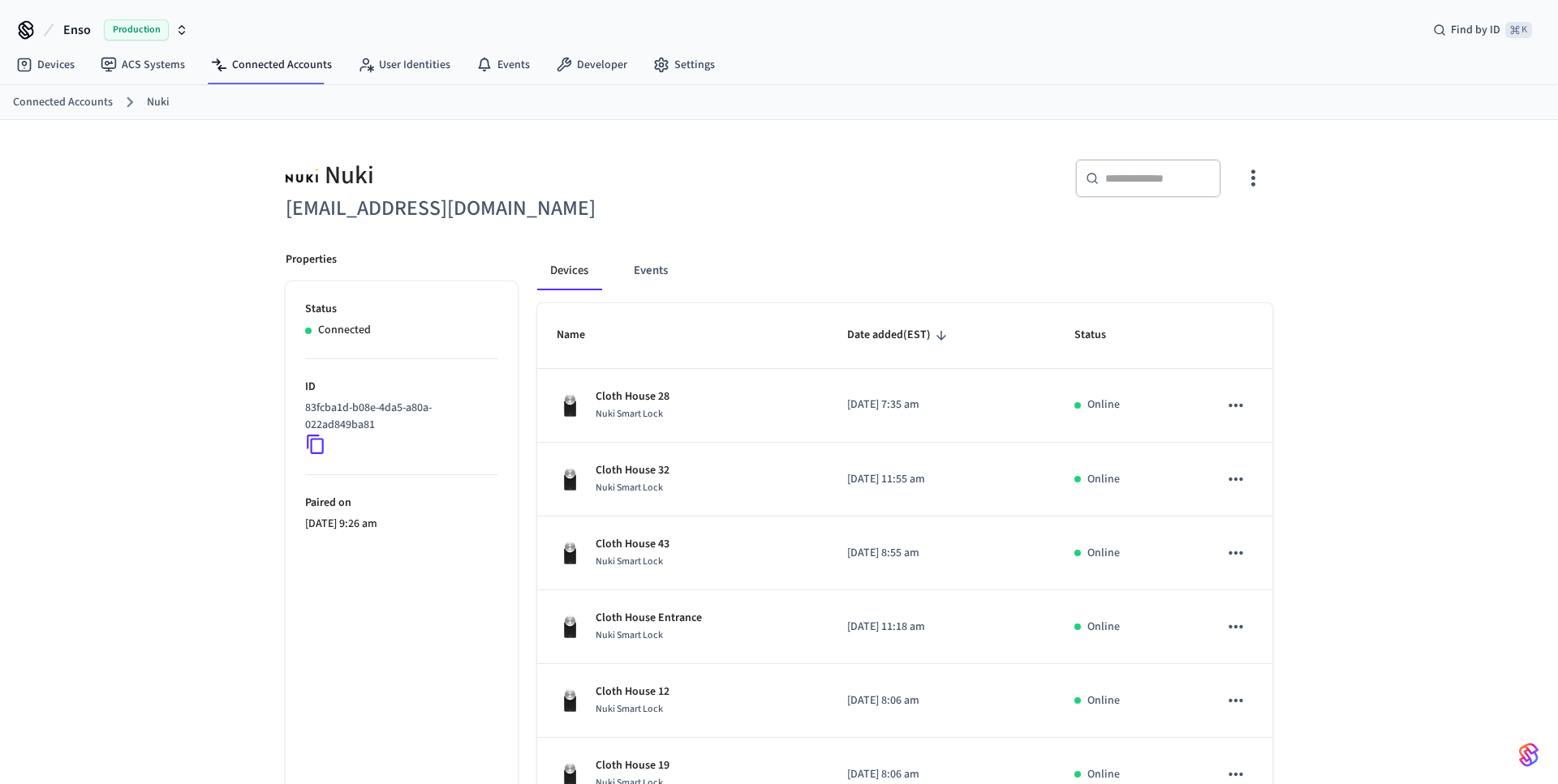
click at [1106, 159] on div "​ ​" at bounding box center [1021, 182] width 503 height 86
click at [1124, 181] on input "text" at bounding box center [1158, 178] width 106 height 16
paste input "**********"
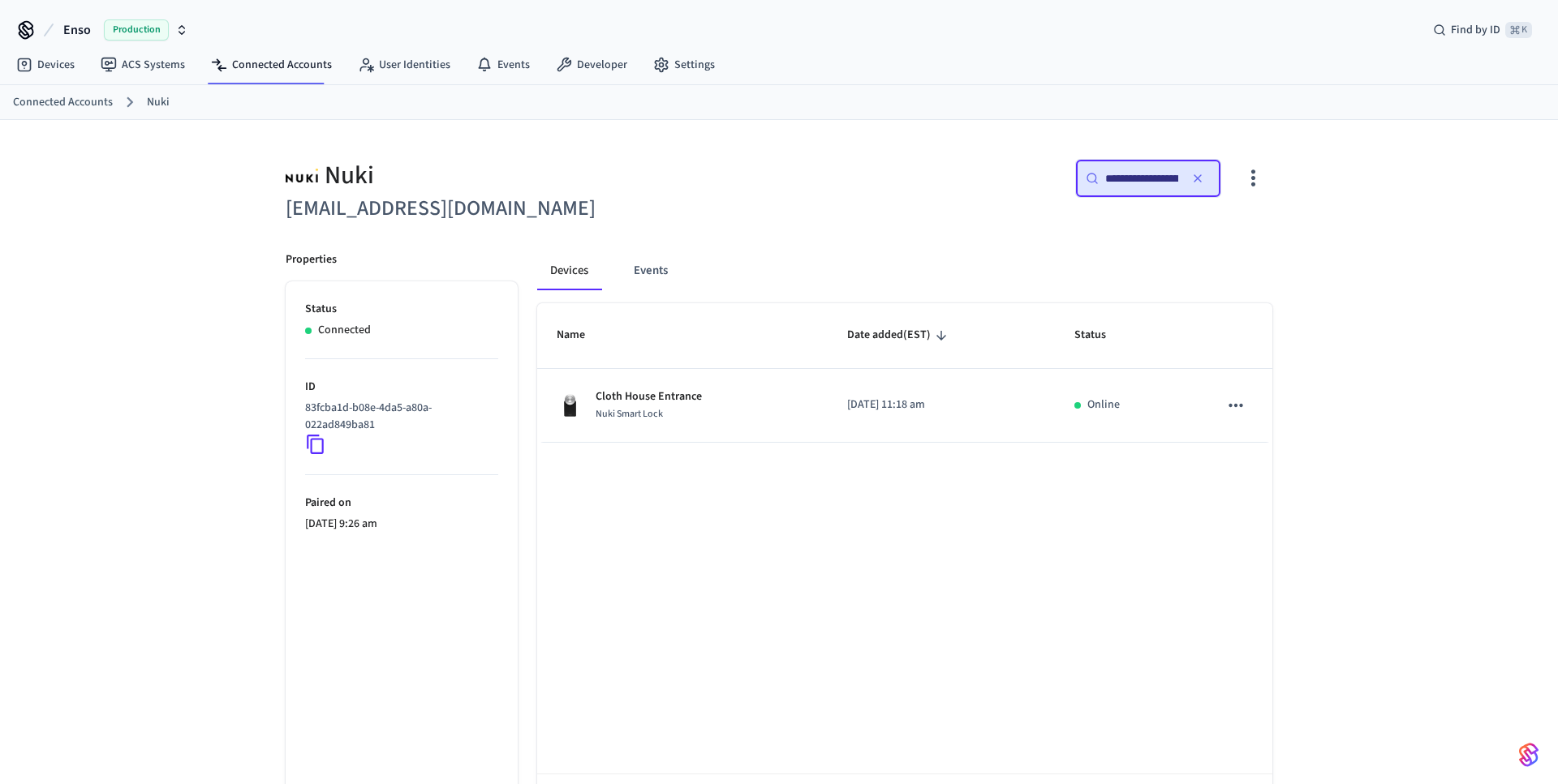
scroll to position [0, 120]
click at [1116, 180] on input "**********" at bounding box center [1141, 178] width 73 height 16
paste input "text"
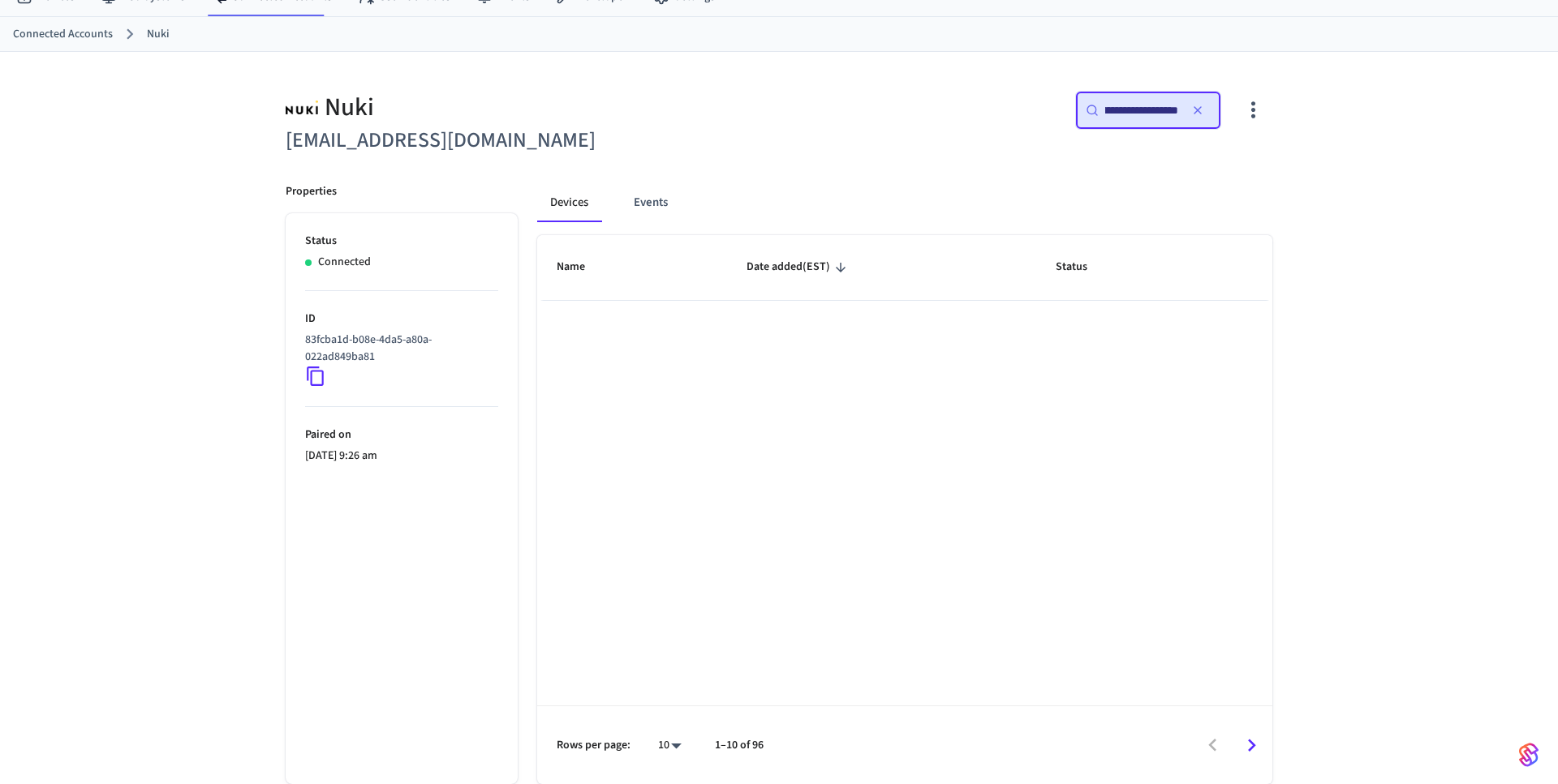
type input "**********"
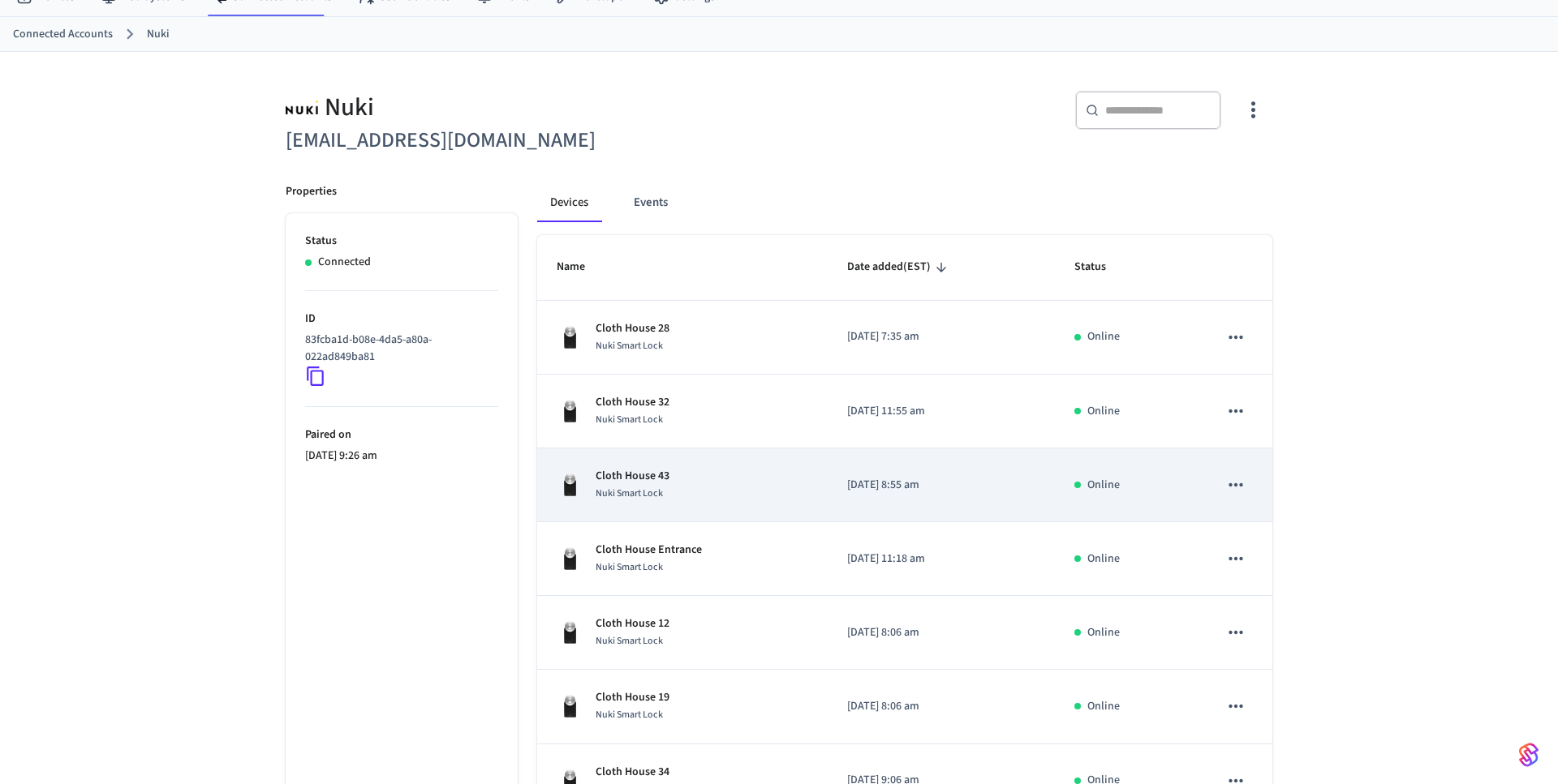
click at [676, 453] on td "Cloth House 43 Nuki Smart Lock" at bounding box center [682, 485] width 290 height 74
